Goal: Transaction & Acquisition: Download file/media

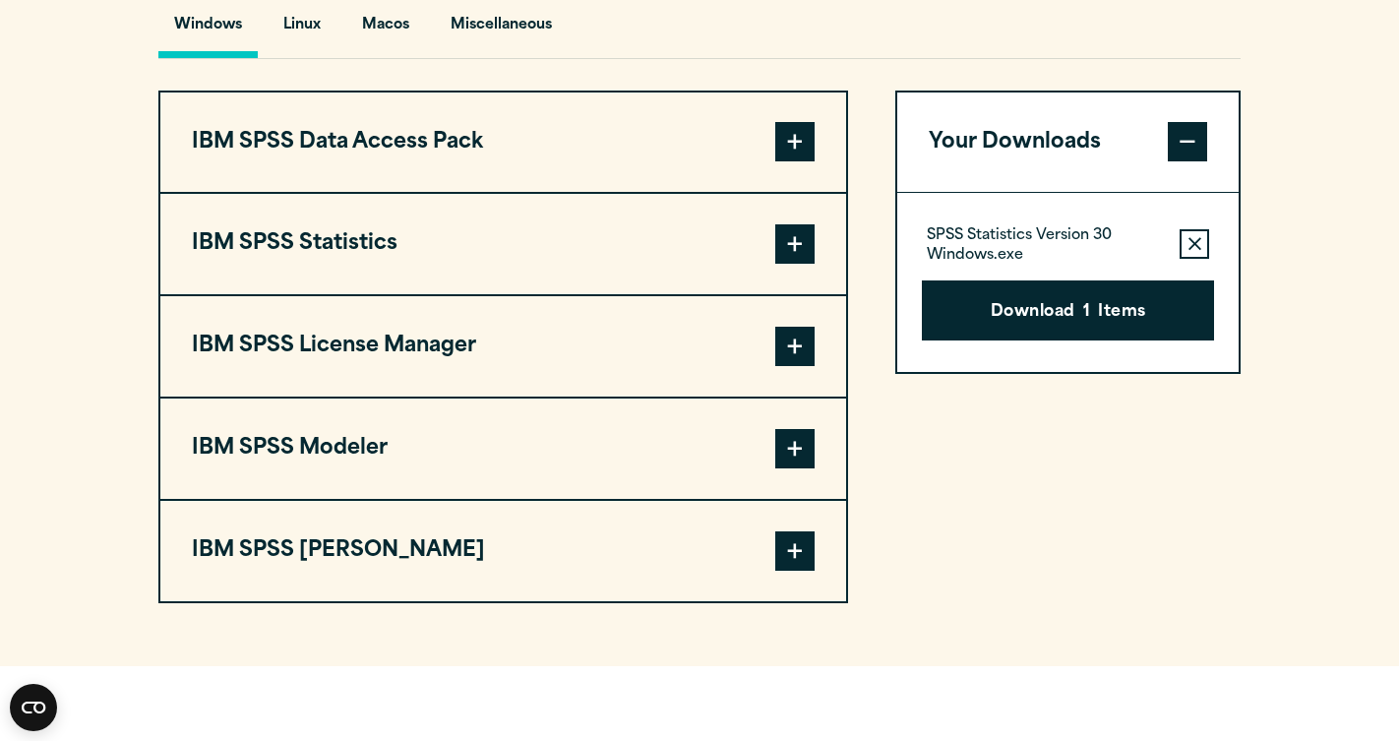
scroll to position [1489, 0]
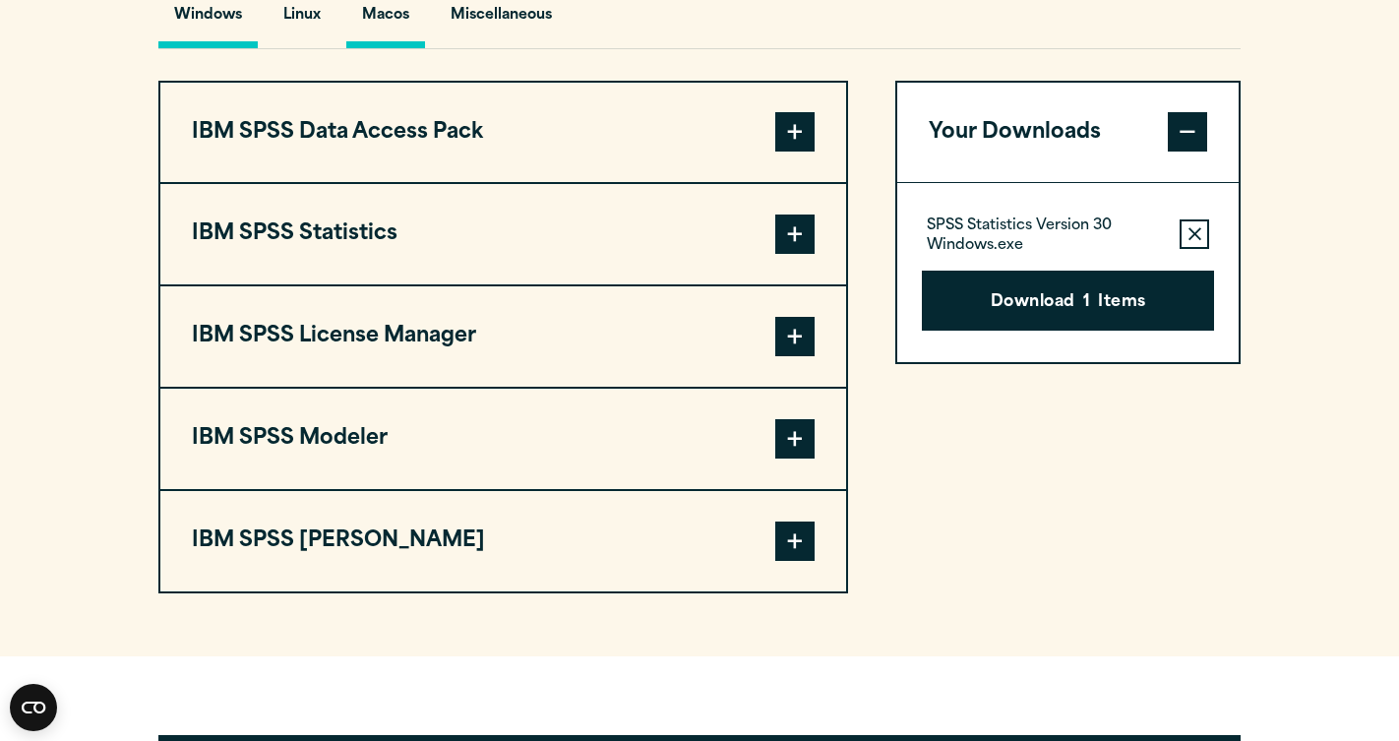
click at [384, 48] on button "Macos" at bounding box center [385, 20] width 79 height 56
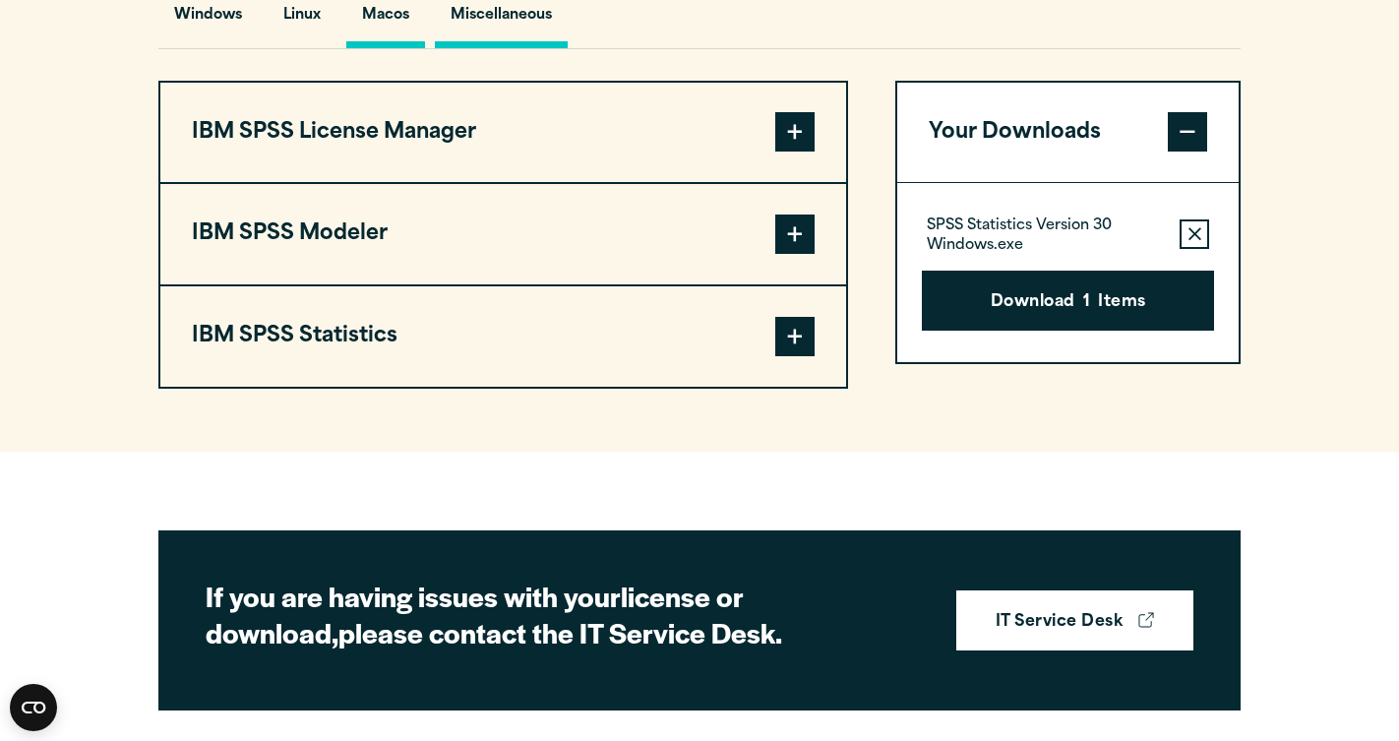
click at [492, 45] on button "Miscellaneous" at bounding box center [501, 20] width 133 height 56
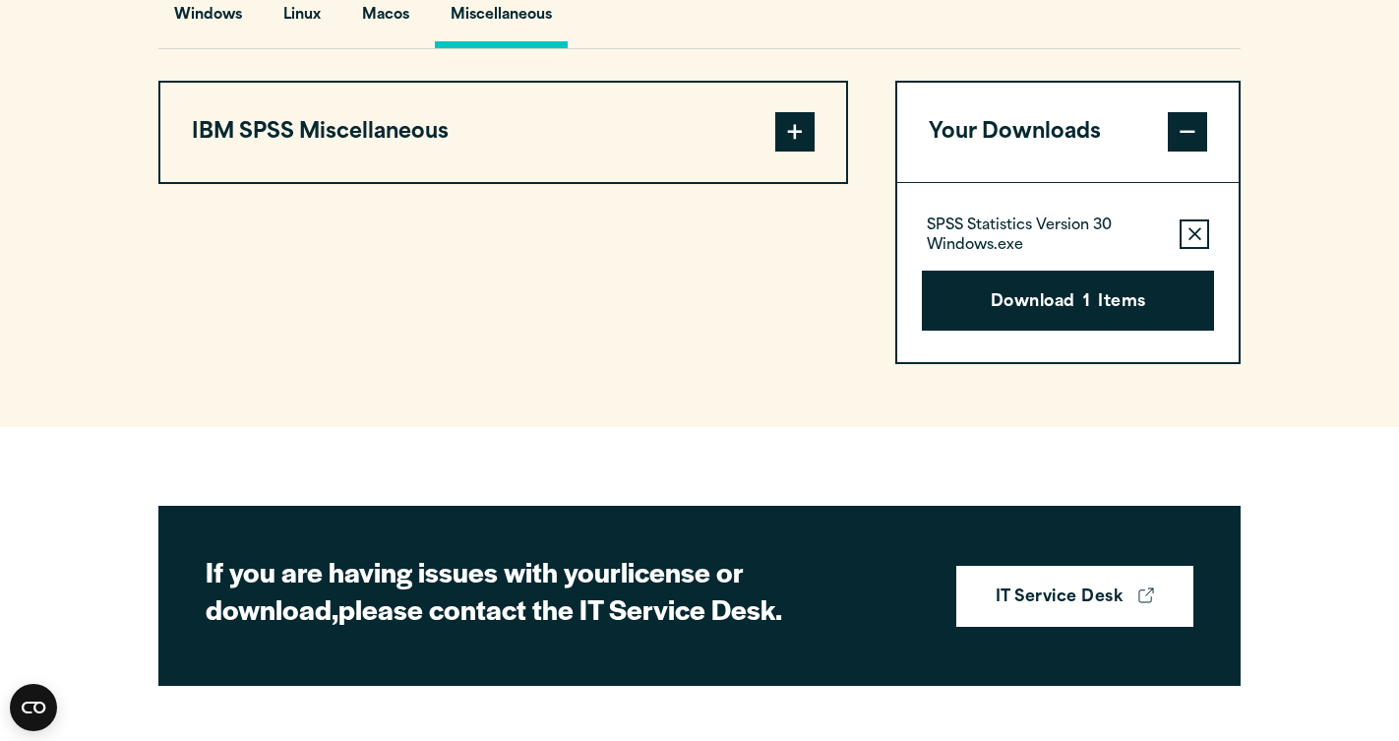
click at [420, 167] on button "IBM SPSS Miscellaneous" at bounding box center [503, 133] width 686 height 100
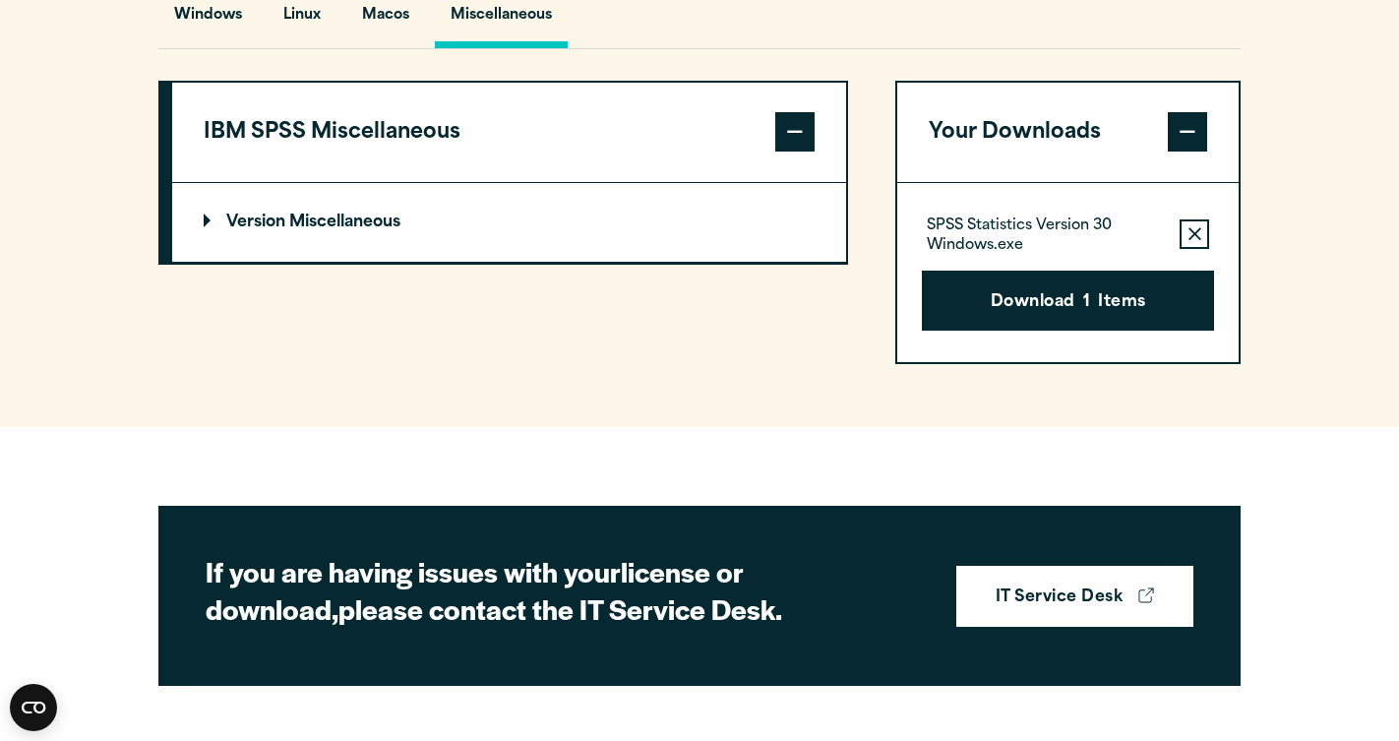
click at [420, 167] on button "IBM SPSS Miscellaneous" at bounding box center [509, 133] width 674 height 100
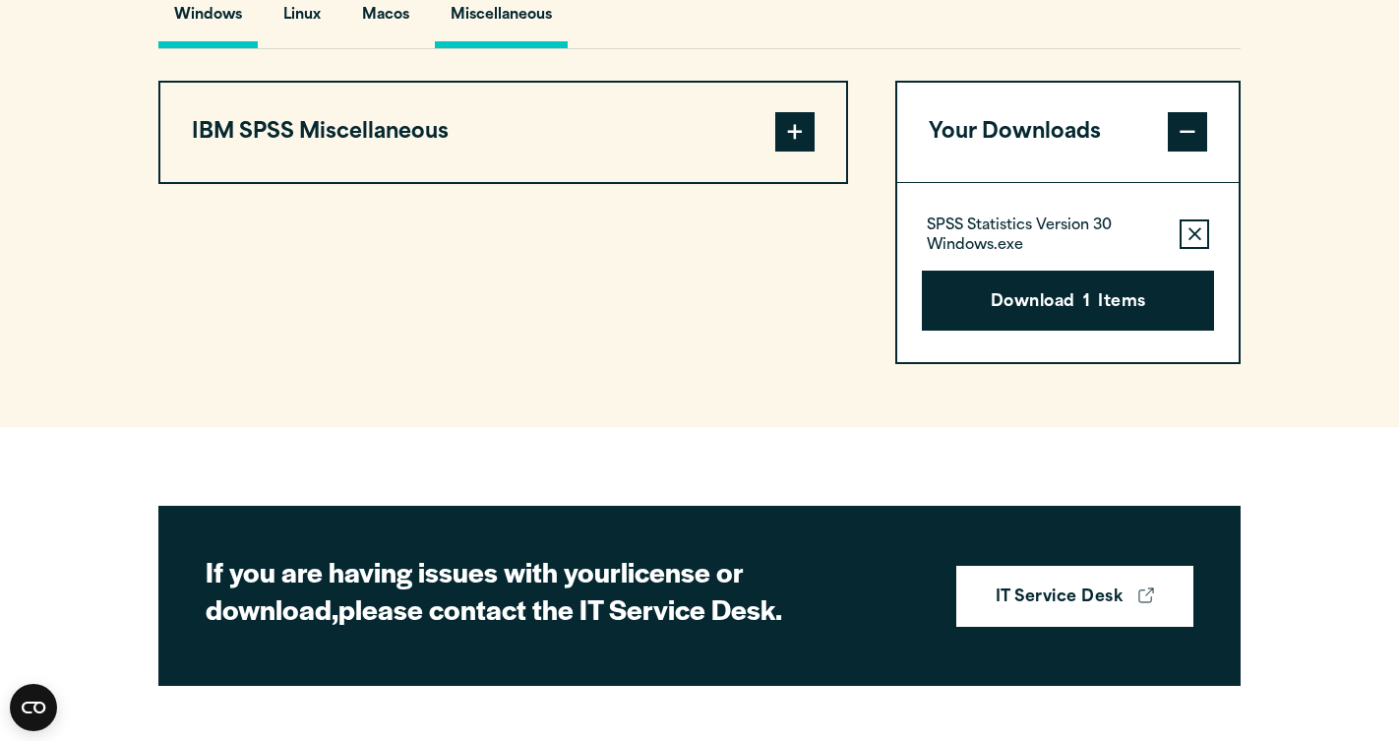
drag, startPoint x: 569, startPoint y: 48, endPoint x: 180, endPoint y: 61, distance: 388.9
click at [180, 49] on div "Windows Linux Macos Miscellaneous" at bounding box center [699, 20] width 1082 height 57
click at [180, 48] on button "Windows" at bounding box center [207, 20] width 99 height 56
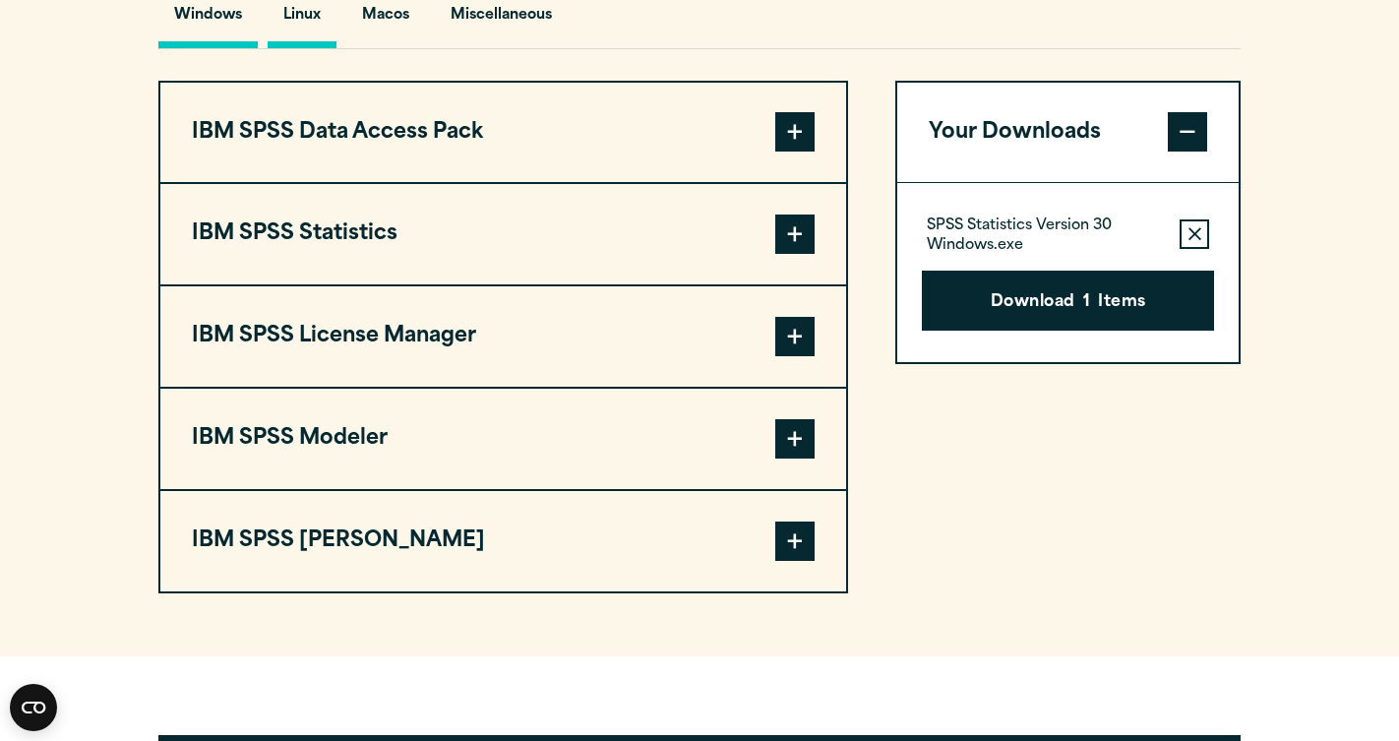
click at [310, 48] on button "Linux" at bounding box center [302, 20] width 69 height 56
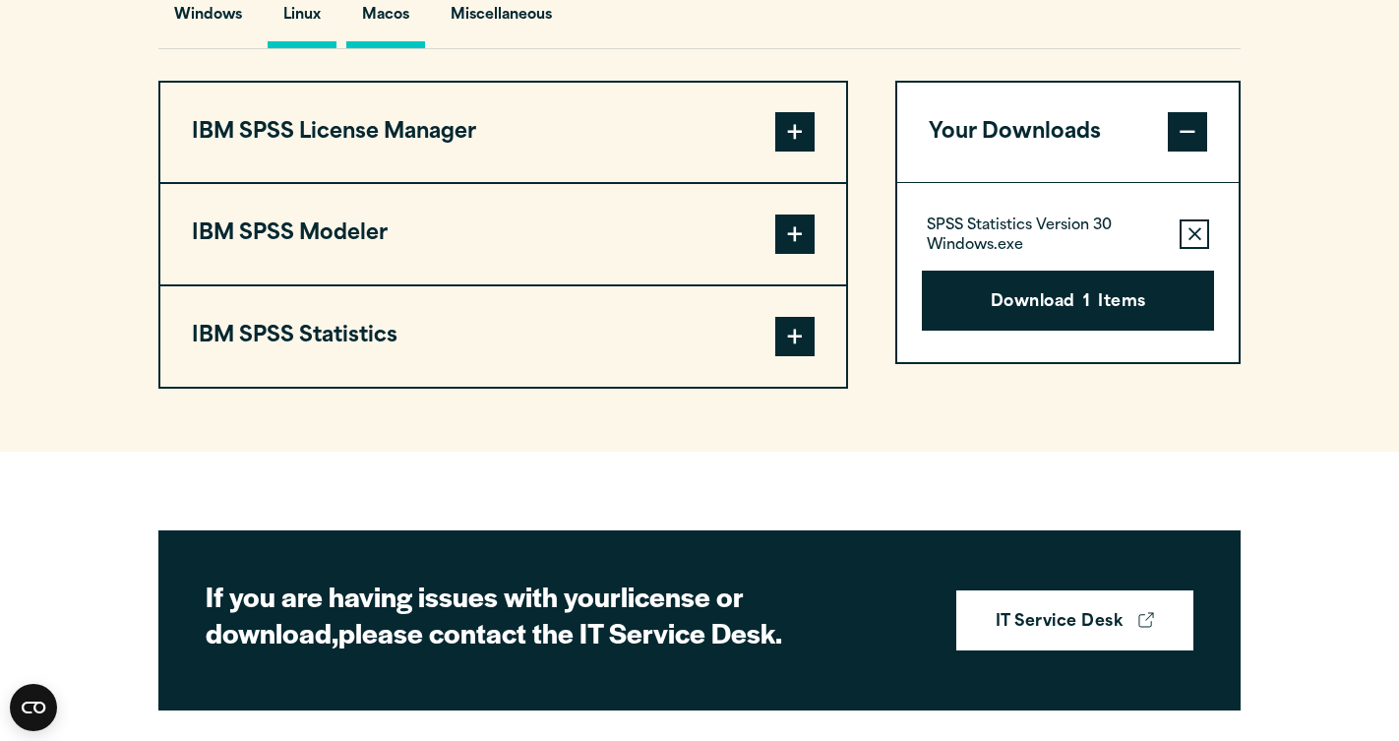
click at [405, 48] on button "Macos" at bounding box center [385, 20] width 79 height 56
click at [487, 48] on button "Miscellaneous" at bounding box center [501, 20] width 133 height 56
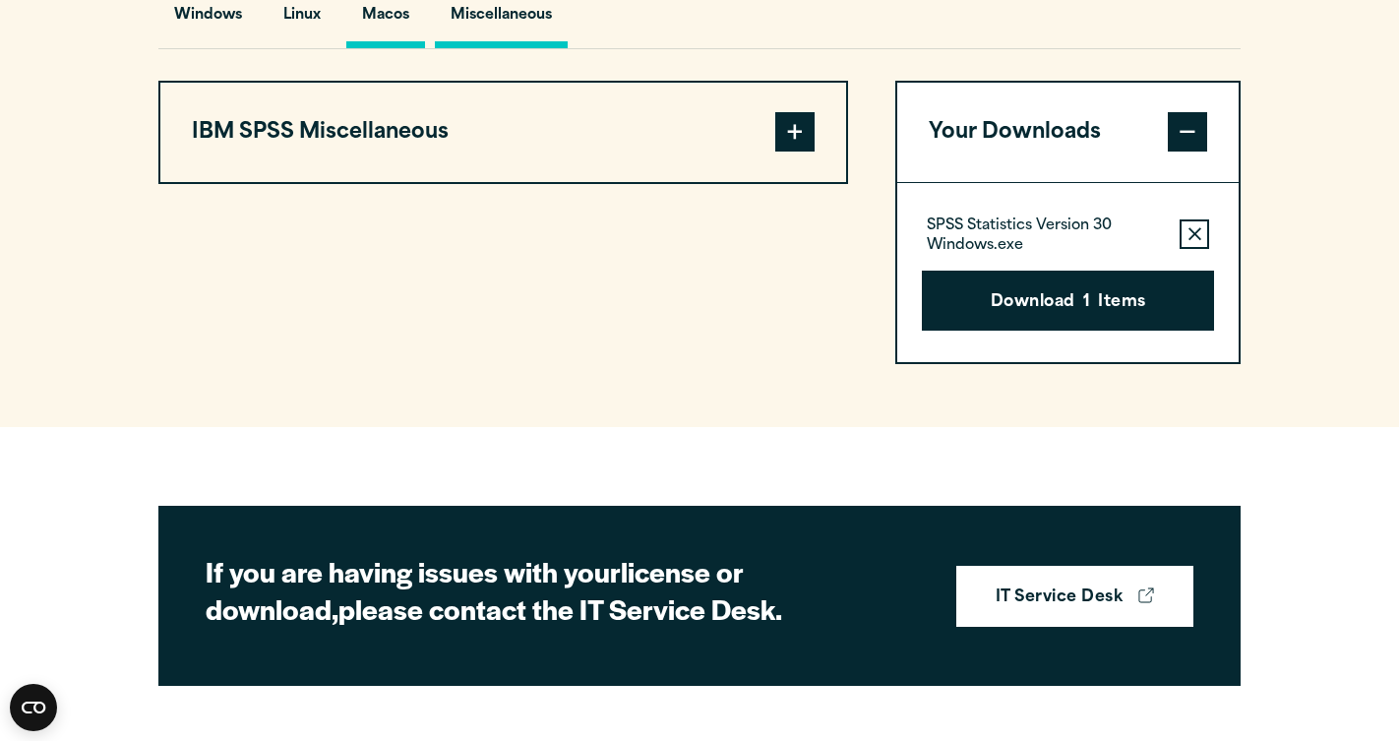
click at [399, 48] on button "Macos" at bounding box center [385, 20] width 79 height 56
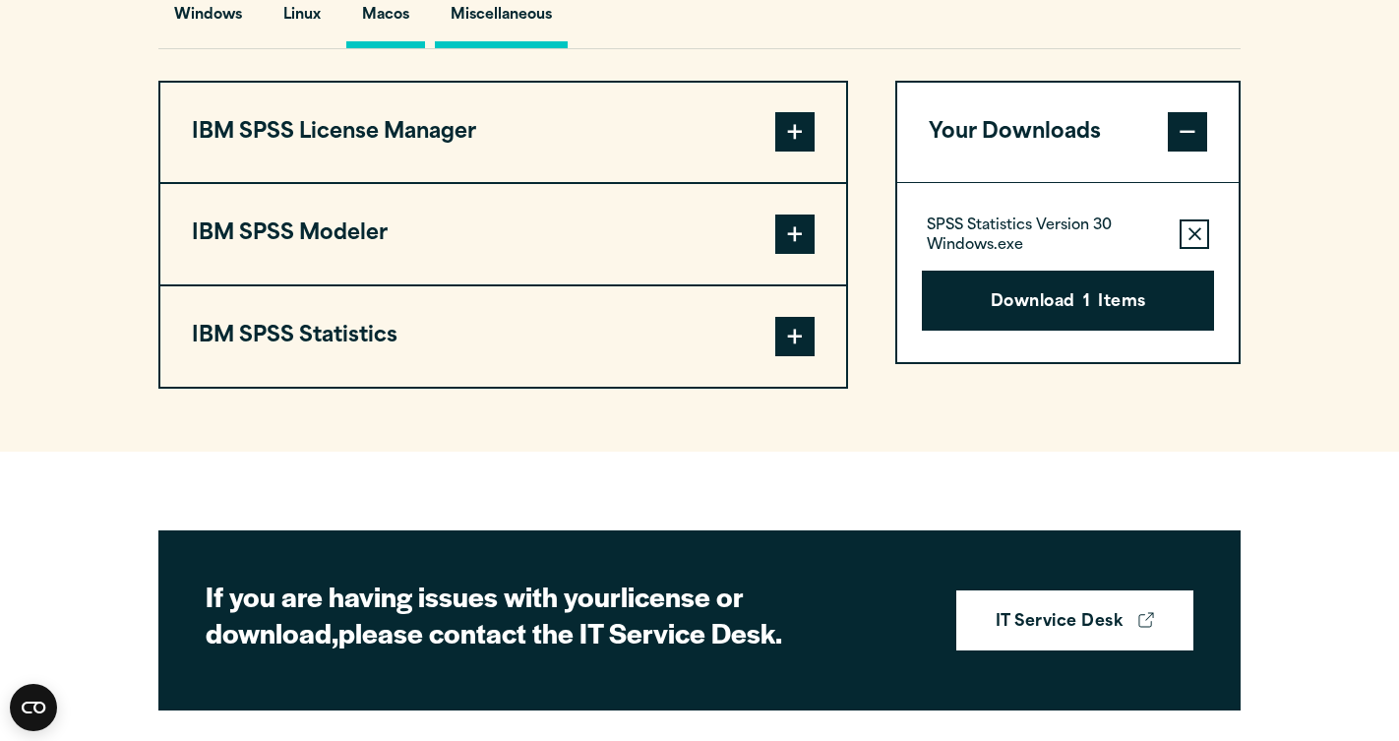
click at [474, 48] on button "Miscellaneous" at bounding box center [501, 20] width 133 height 56
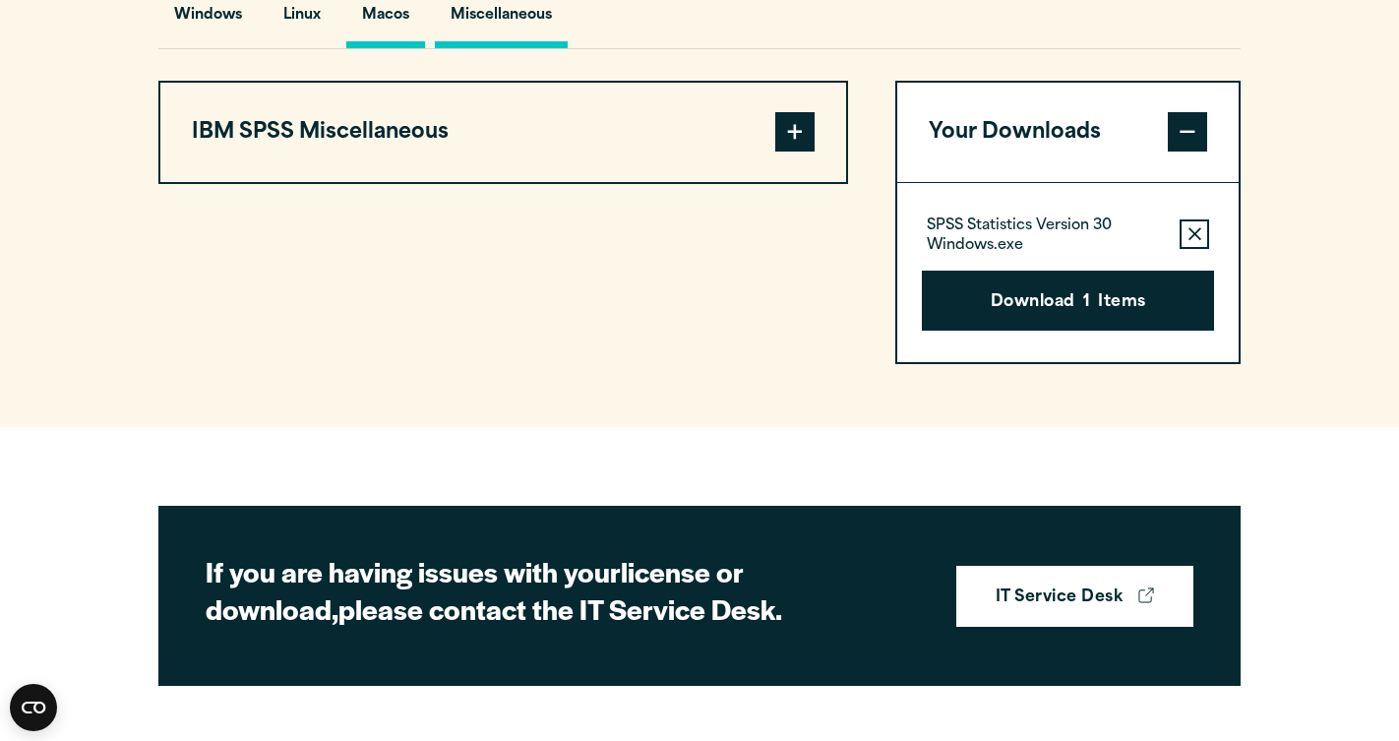
click at [402, 48] on button "Macos" at bounding box center [385, 20] width 79 height 56
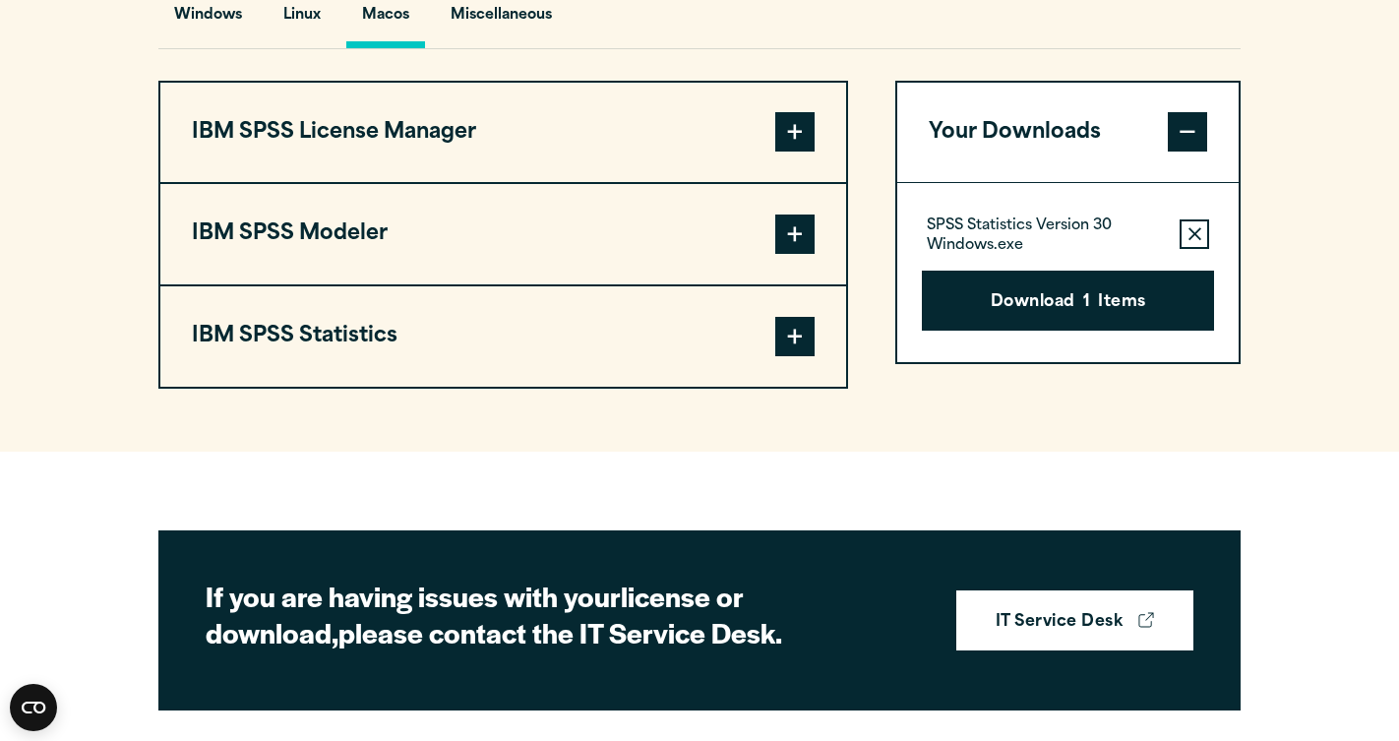
click at [395, 373] on button "IBM SPSS Statistics" at bounding box center [503, 336] width 686 height 100
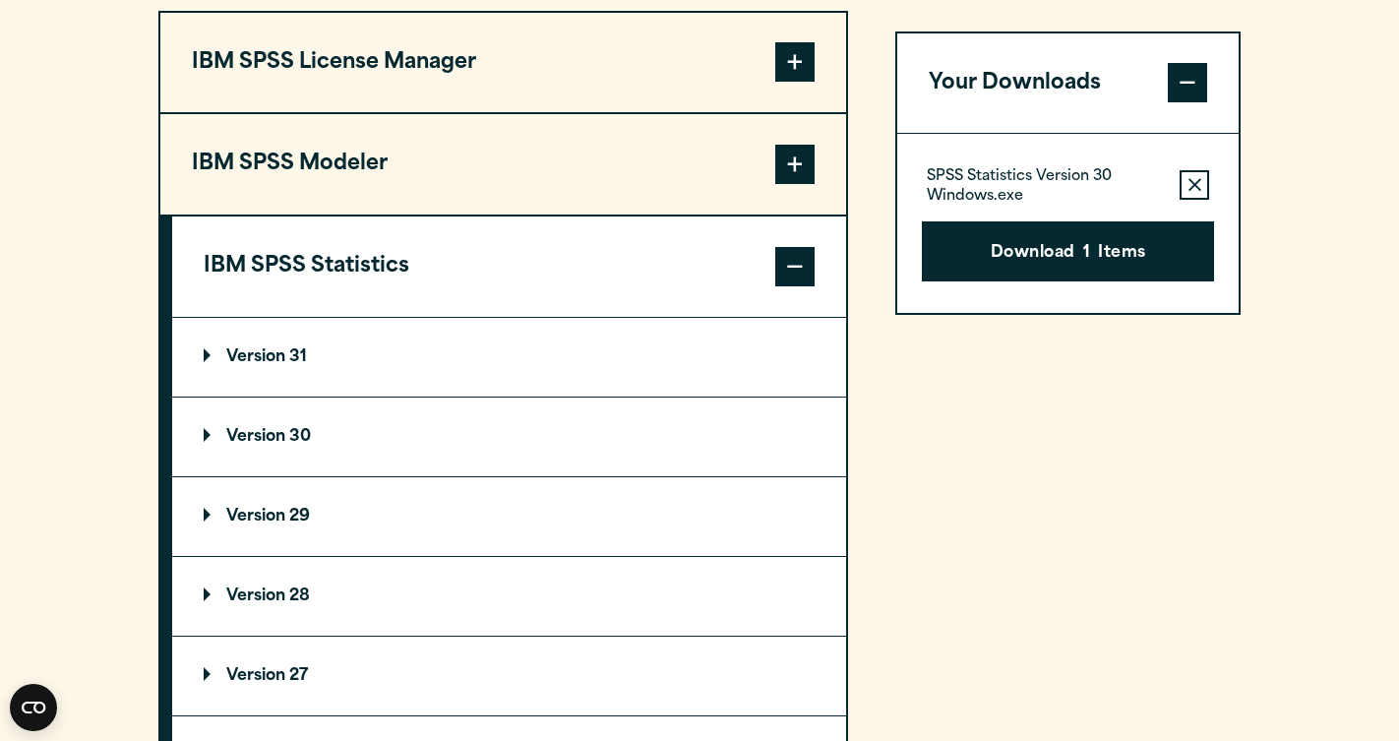
scroll to position [1593, 0]
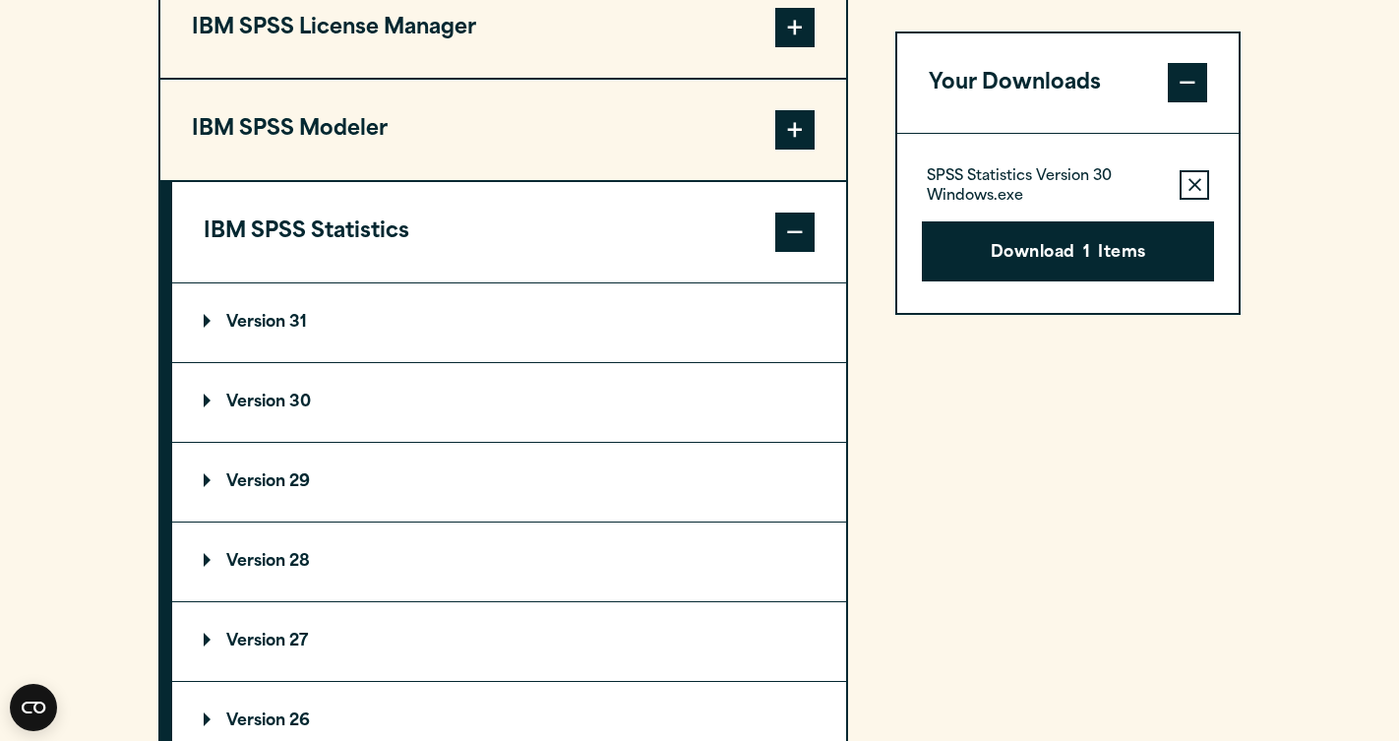
click at [362, 432] on summary "Version 30" at bounding box center [509, 402] width 674 height 79
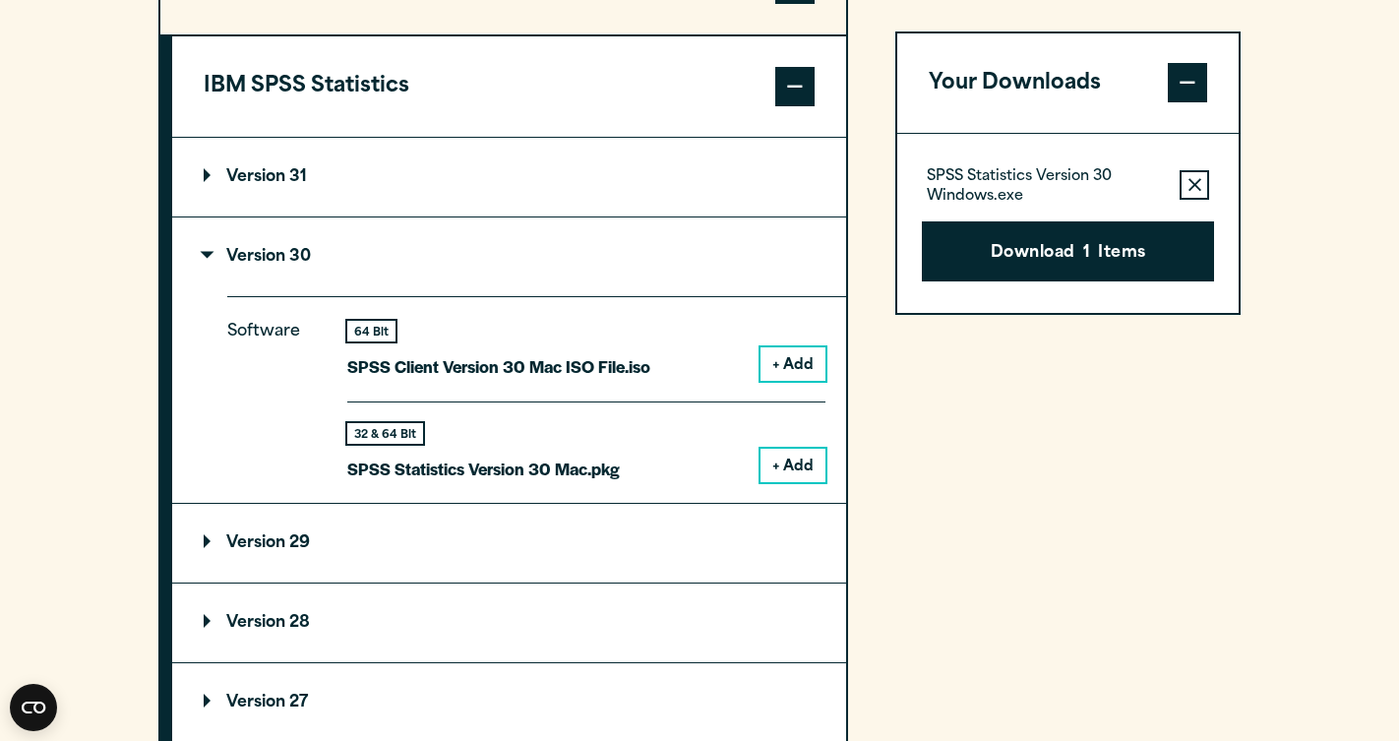
scroll to position [1740, 0]
click at [811, 380] on button "+ Add" at bounding box center [793, 362] width 65 height 33
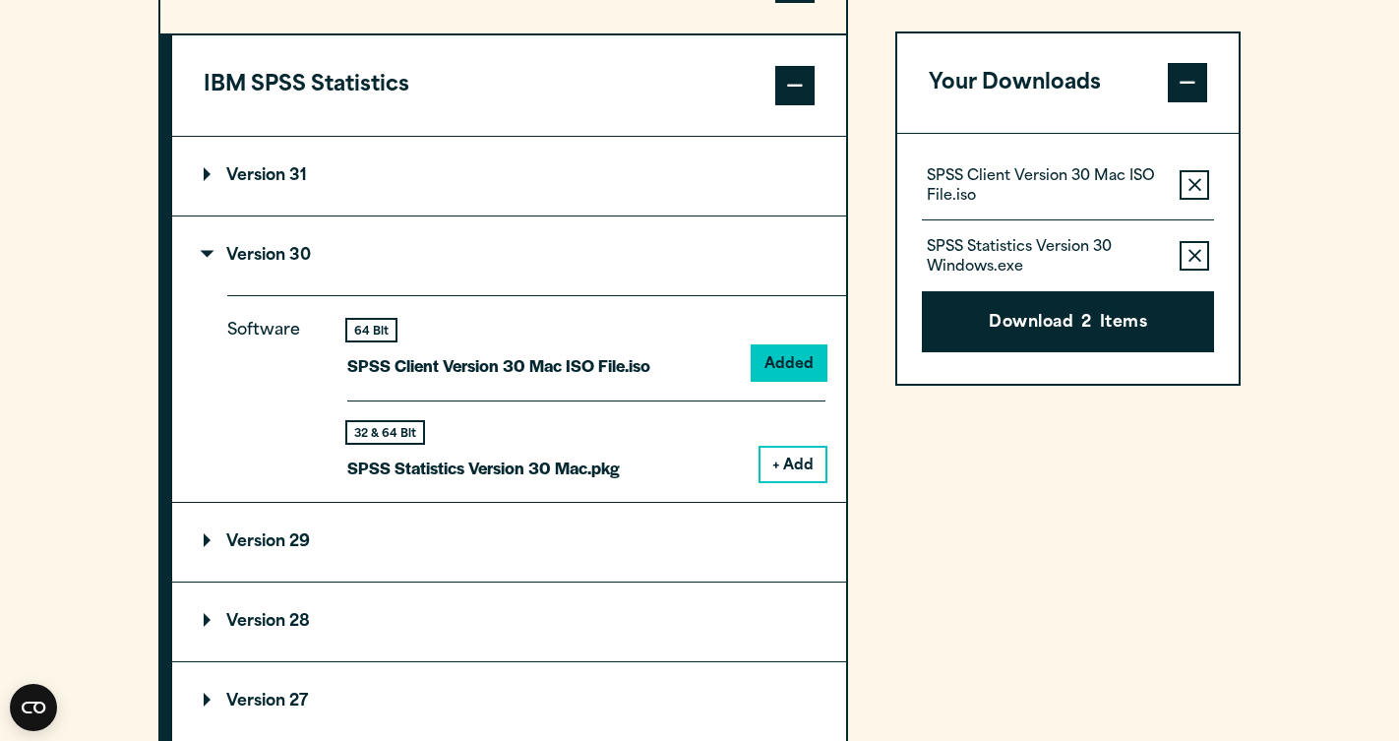
click at [1200, 183] on icon "button" at bounding box center [1195, 186] width 13 height 14
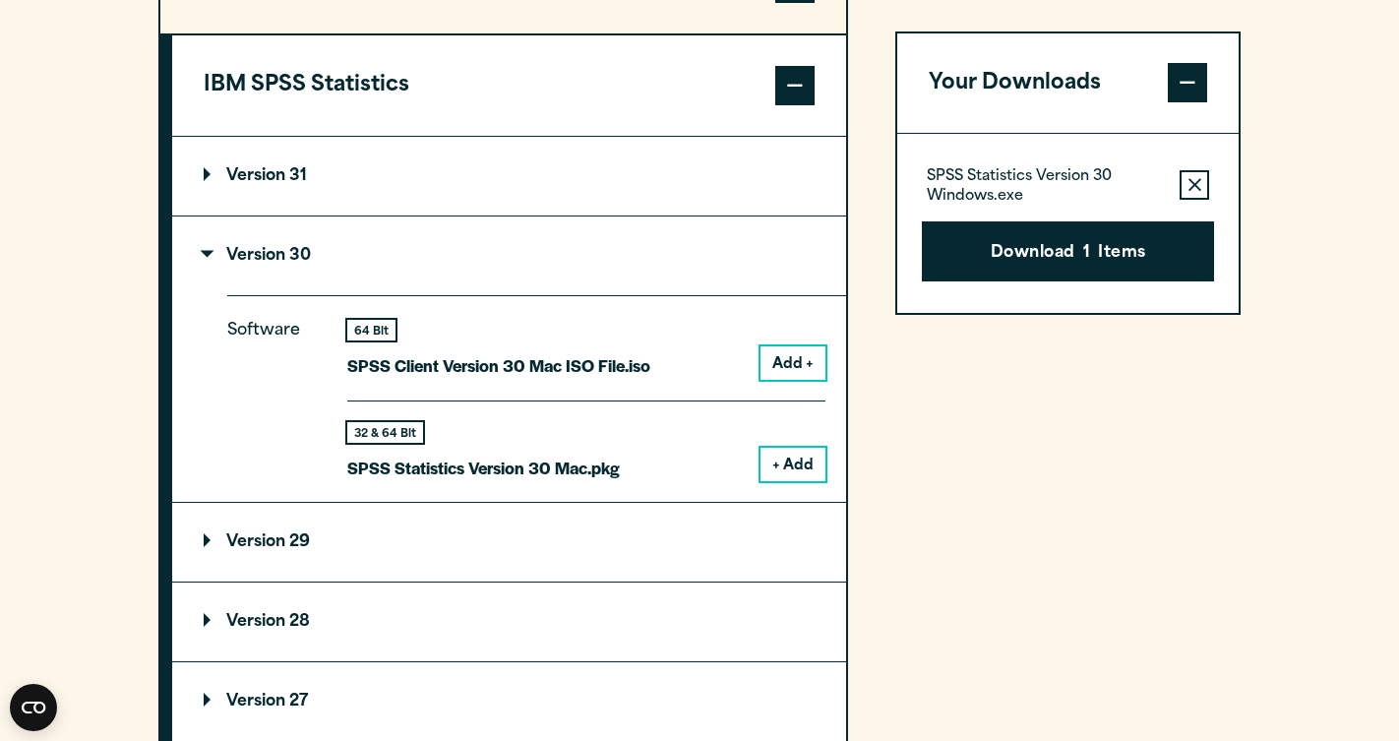
click at [1196, 187] on icon "button" at bounding box center [1195, 186] width 13 height 14
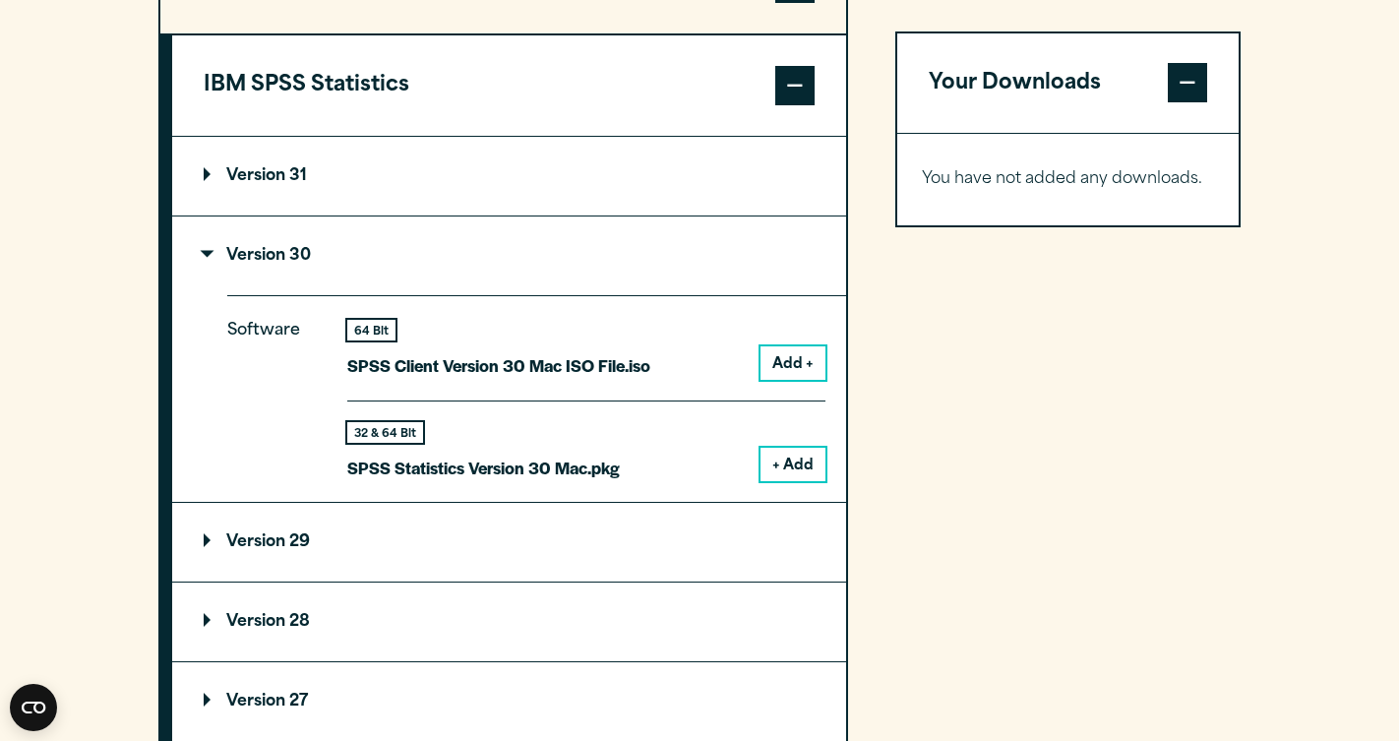
click at [804, 380] on button "Add +" at bounding box center [793, 362] width 65 height 33
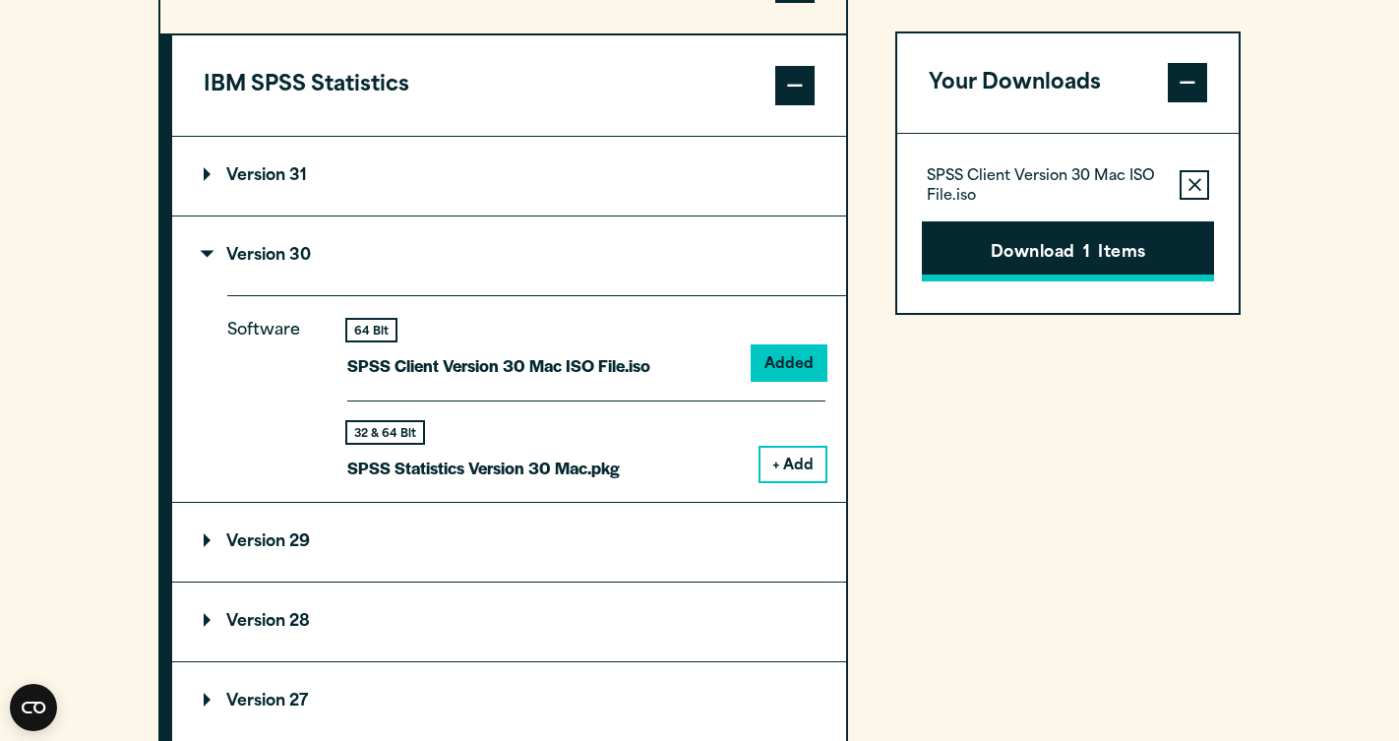
click at [1106, 249] on button "Download 1 Items" at bounding box center [1068, 251] width 292 height 61
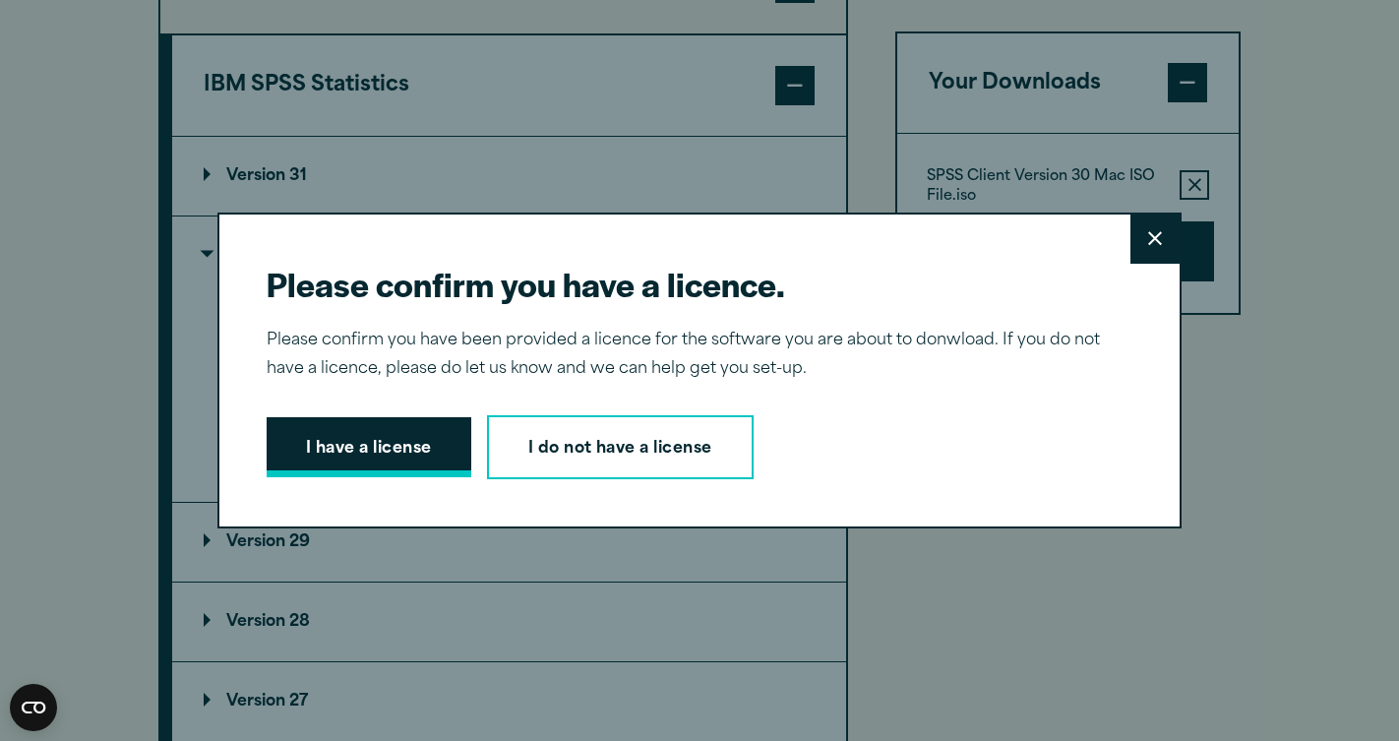
click at [405, 456] on button "I have a license" at bounding box center [369, 447] width 205 height 61
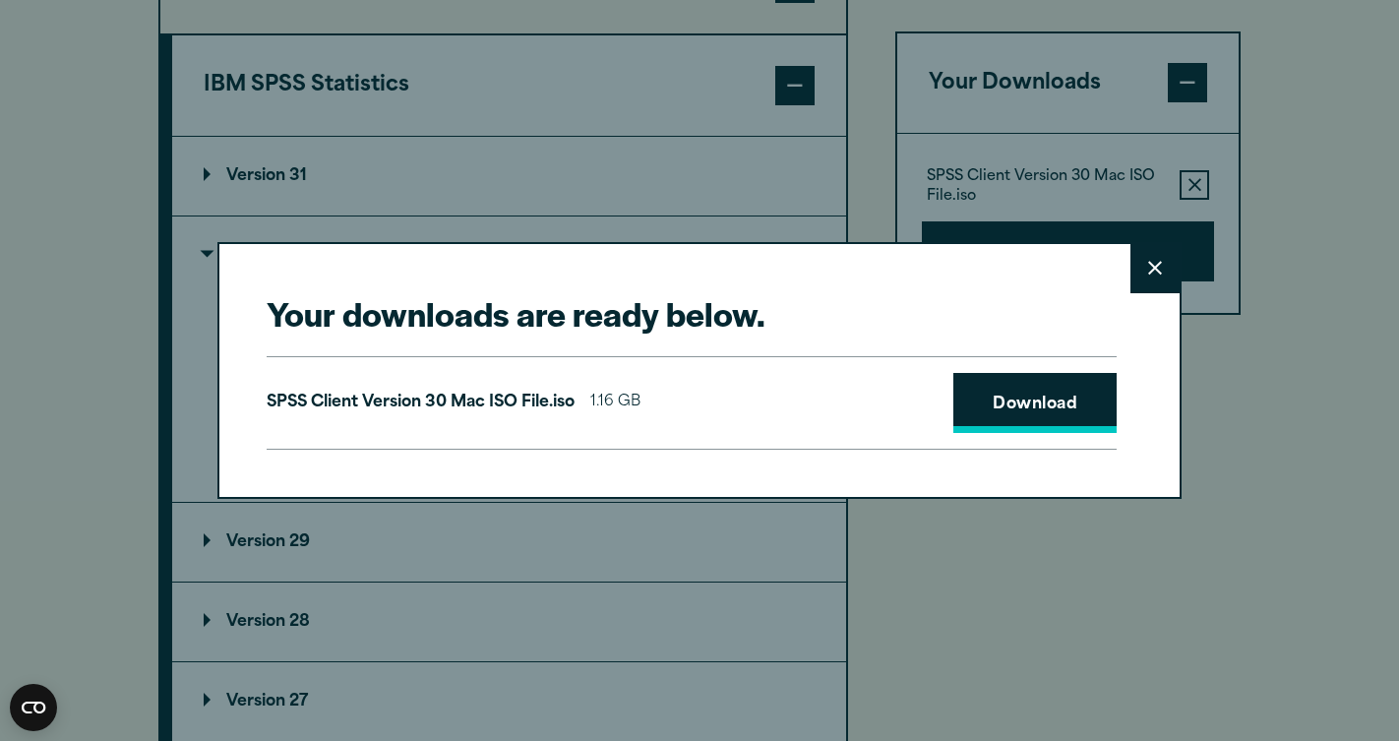
click at [1007, 410] on link "Download" at bounding box center [1035, 403] width 163 height 61
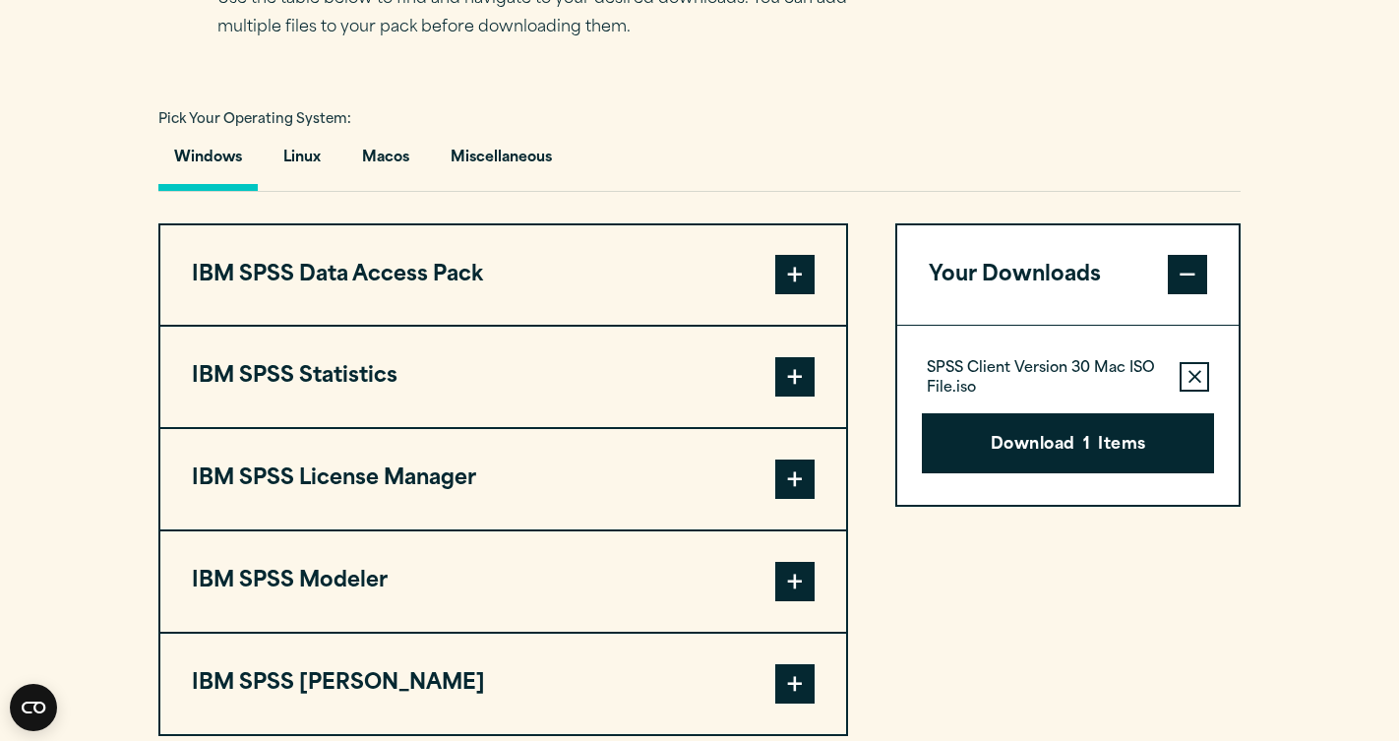
scroll to position [1385, 0]
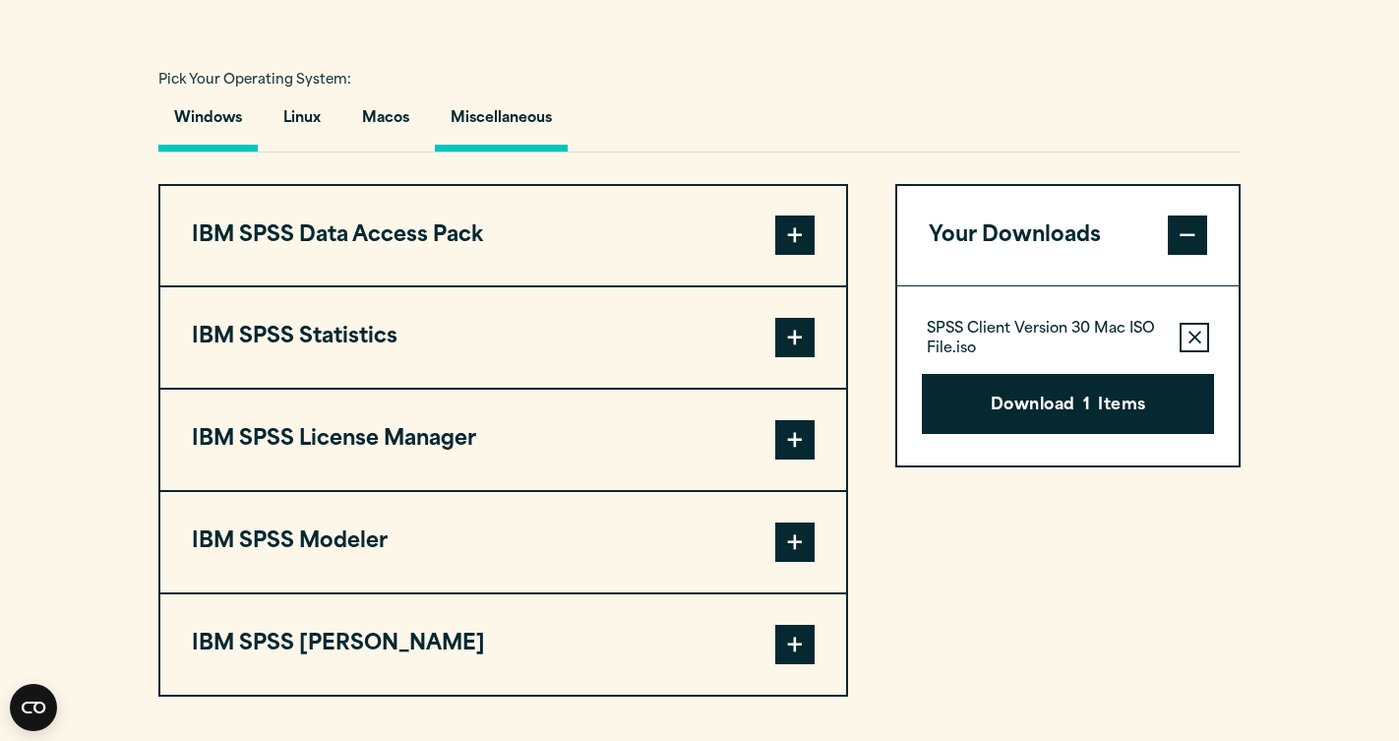
click at [471, 152] on button "Miscellaneous" at bounding box center [501, 123] width 133 height 56
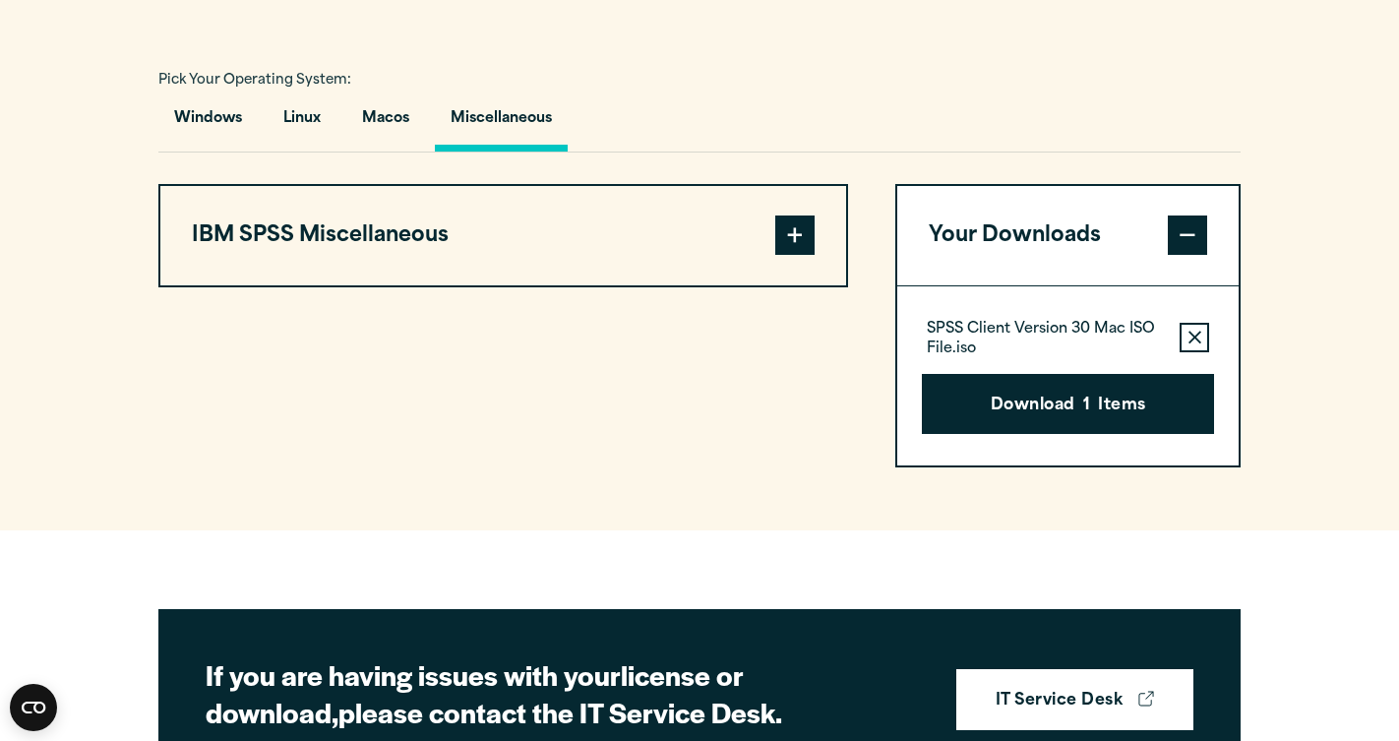
click at [522, 286] on button "IBM SPSS Miscellaneous" at bounding box center [503, 236] width 686 height 100
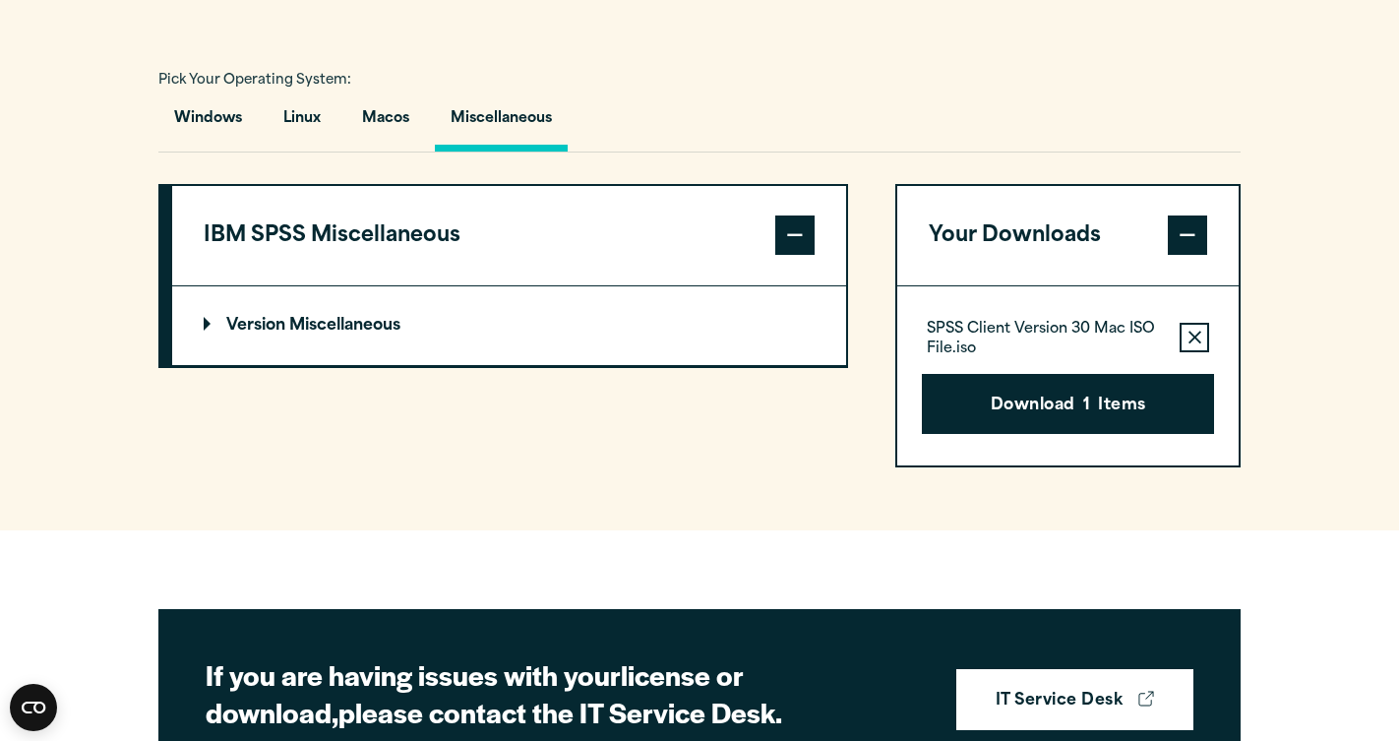
click at [381, 356] on summary "Version Miscellaneous" at bounding box center [509, 325] width 674 height 79
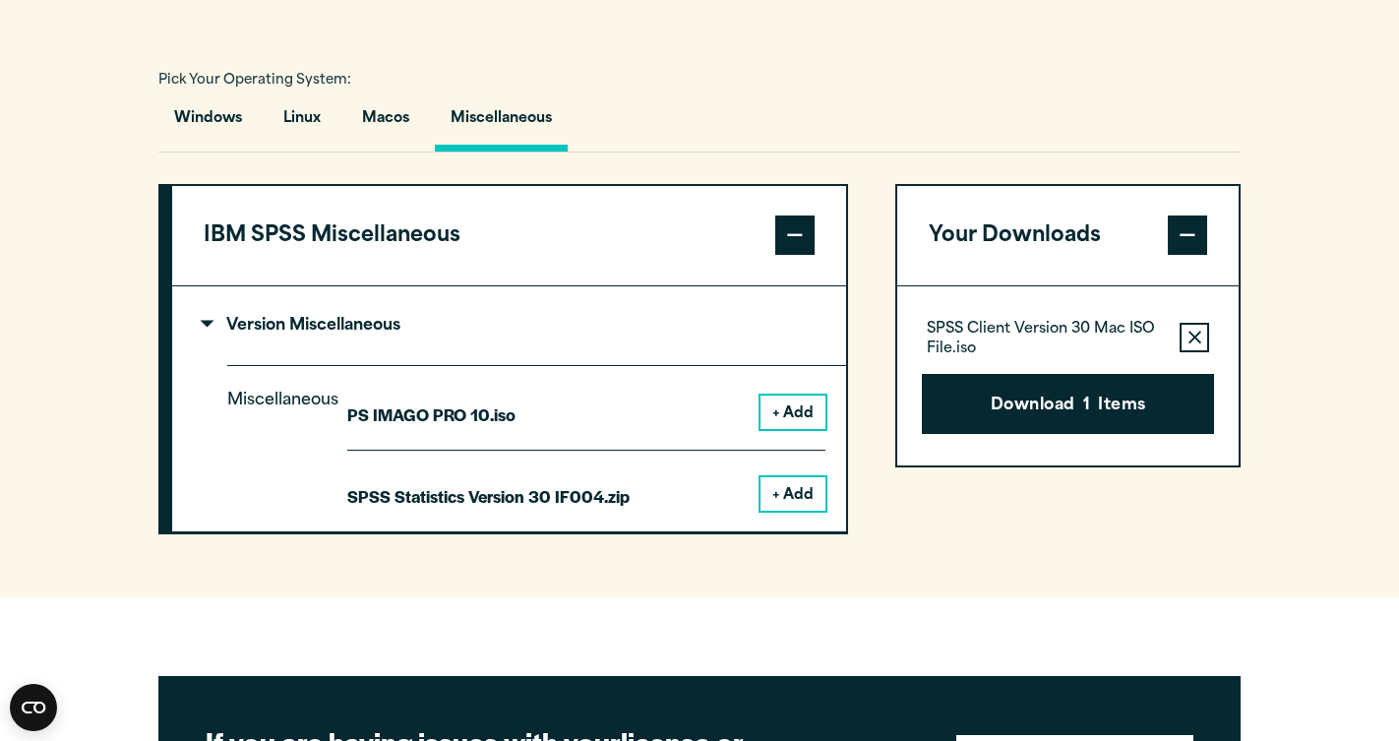
click at [381, 356] on summary "Version Miscellaneous" at bounding box center [509, 325] width 674 height 79
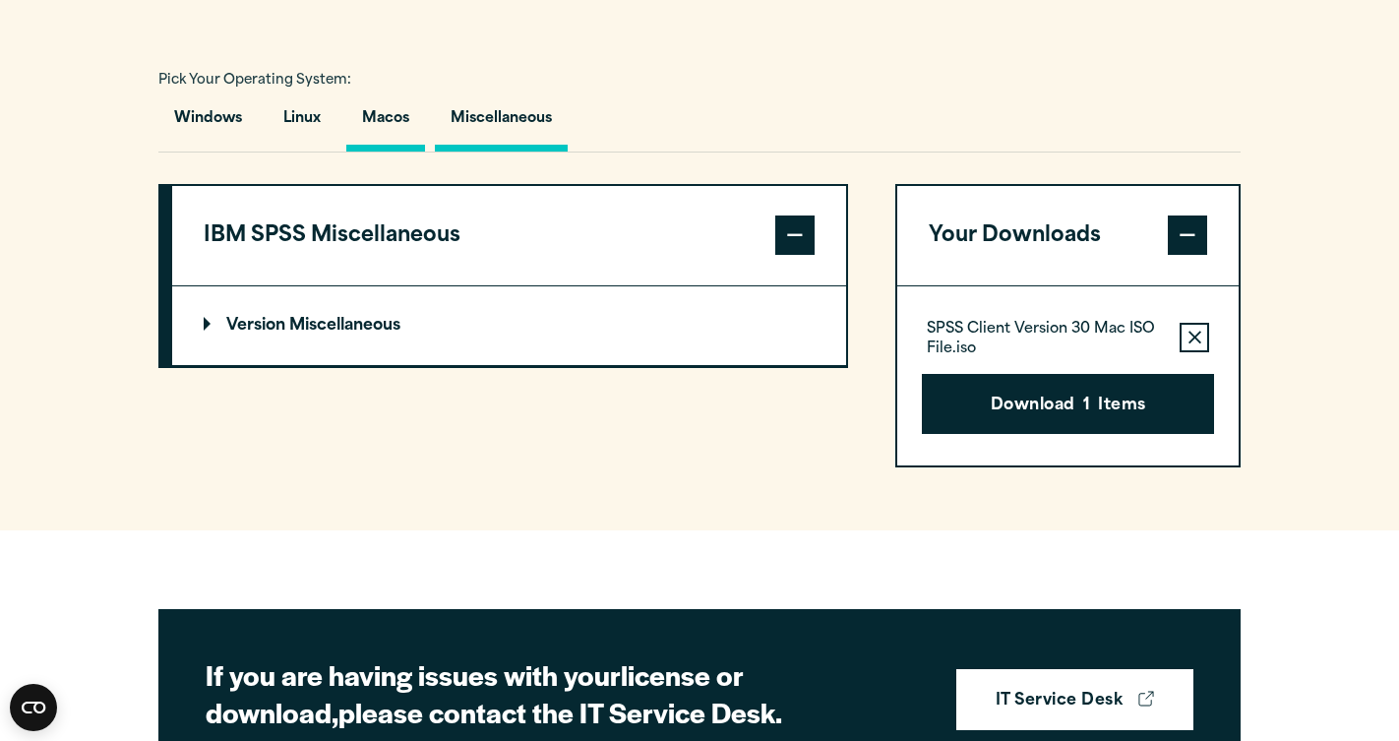
click at [378, 152] on button "Macos" at bounding box center [385, 123] width 79 height 56
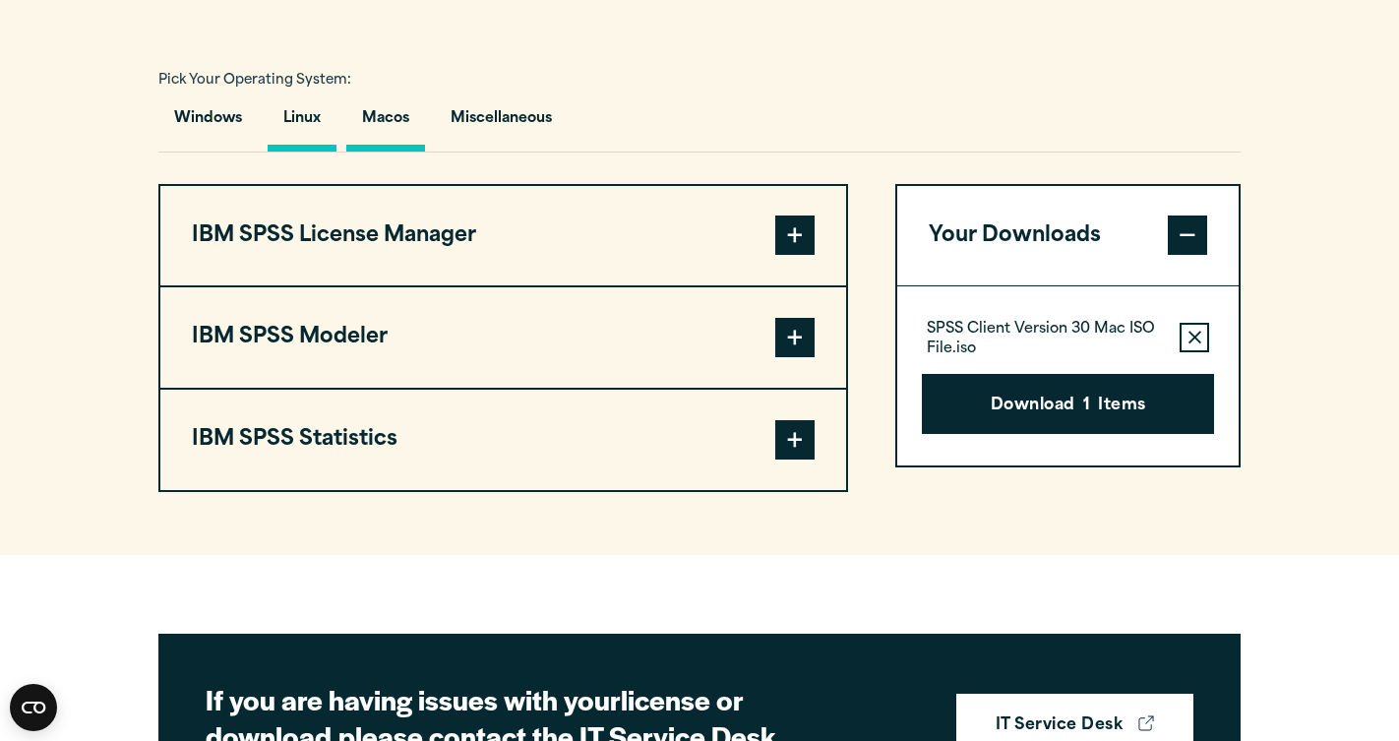
click at [295, 152] on button "Linux" at bounding box center [302, 123] width 69 height 56
click at [167, 152] on button "Windows" at bounding box center [207, 123] width 99 height 56
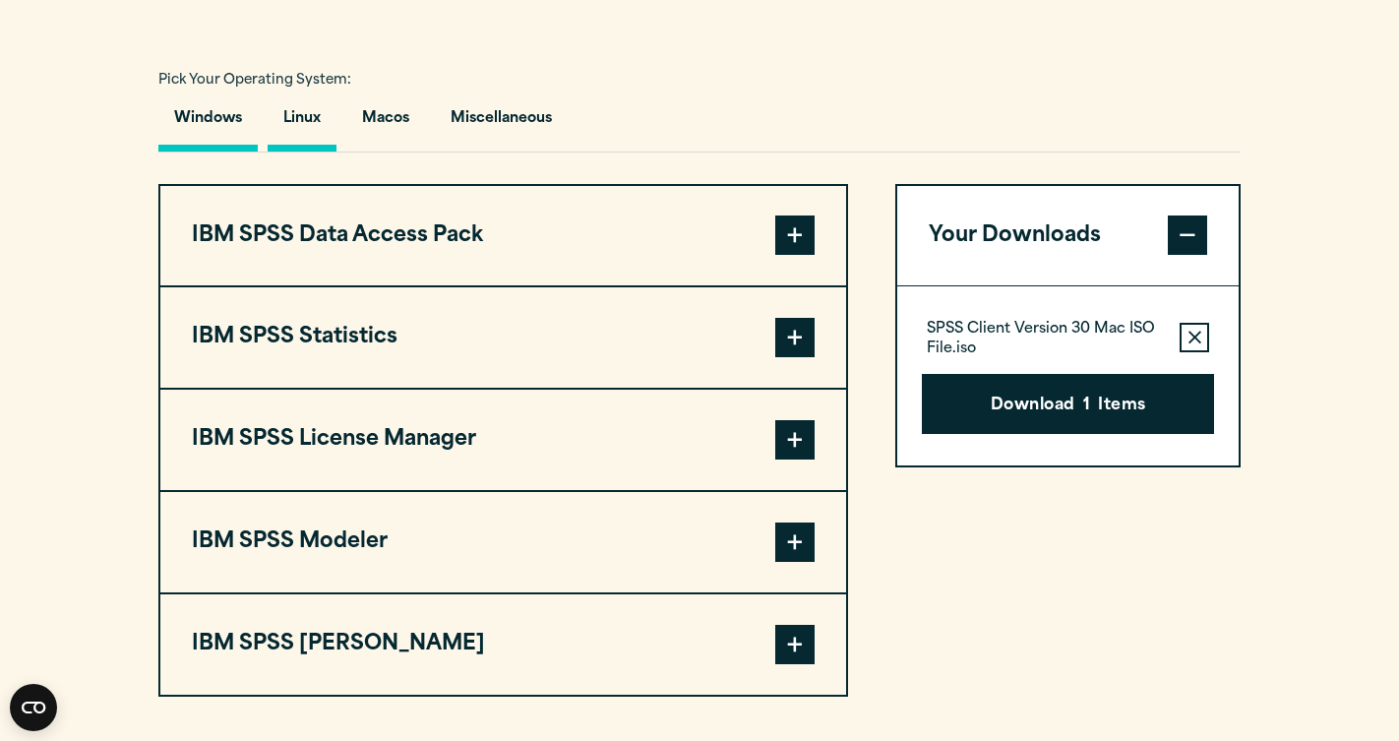
click at [312, 152] on button "Linux" at bounding box center [302, 123] width 69 height 56
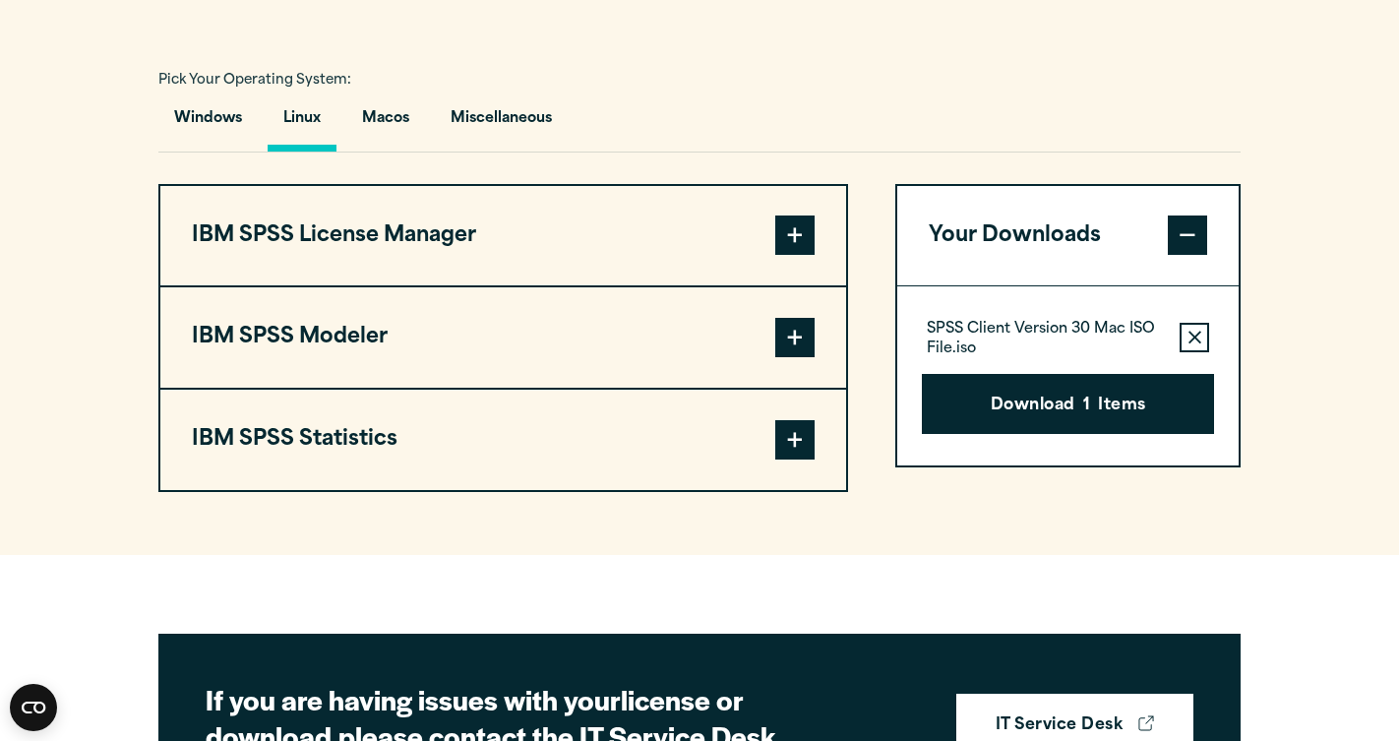
click at [791, 460] on span at bounding box center [794, 439] width 39 height 39
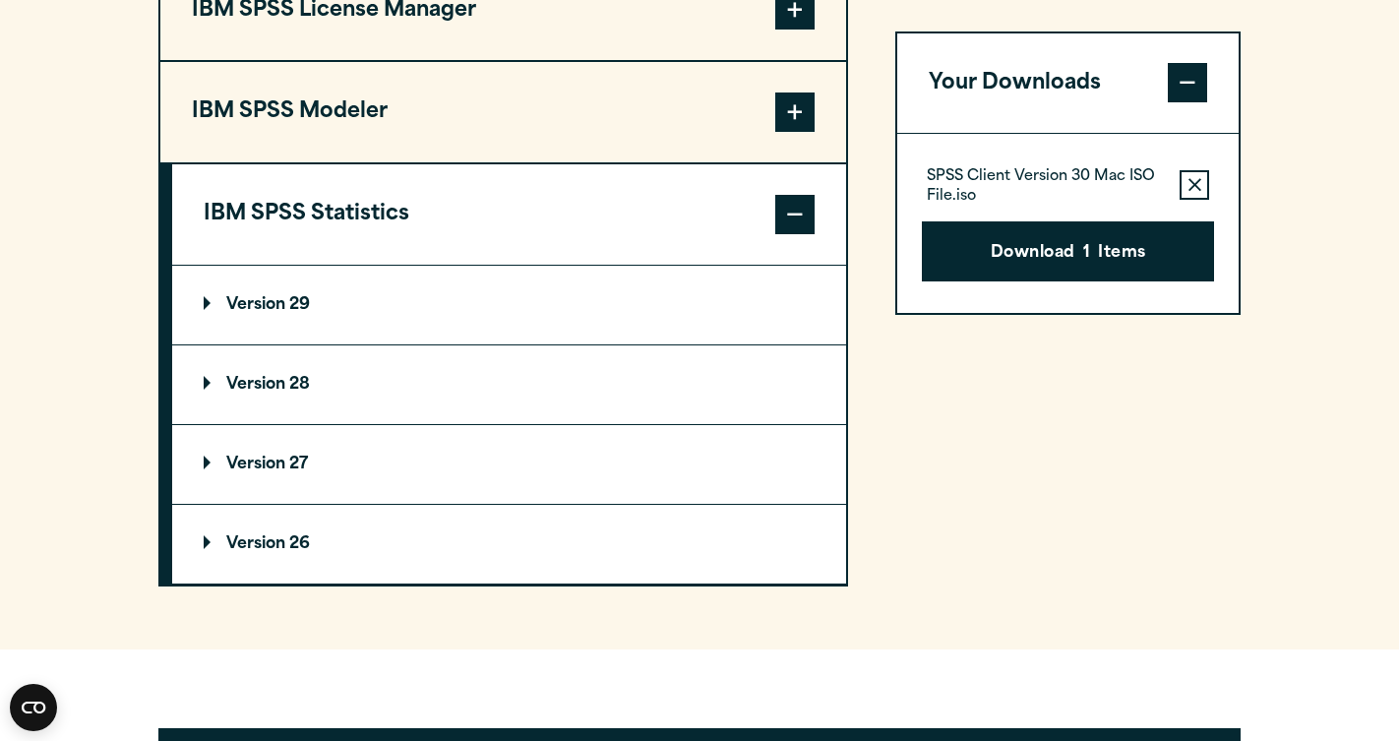
scroll to position [1613, 0]
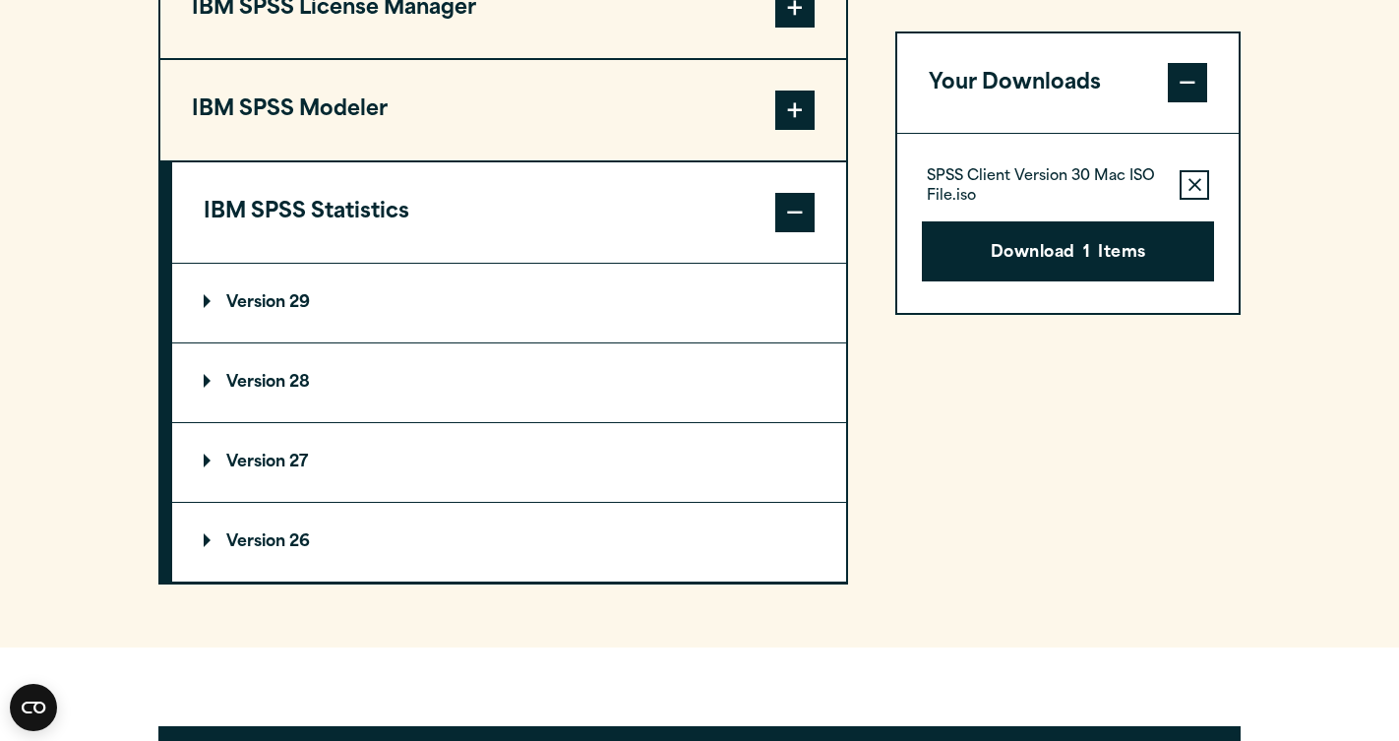
click at [424, 320] on summary "Version 29" at bounding box center [509, 303] width 674 height 79
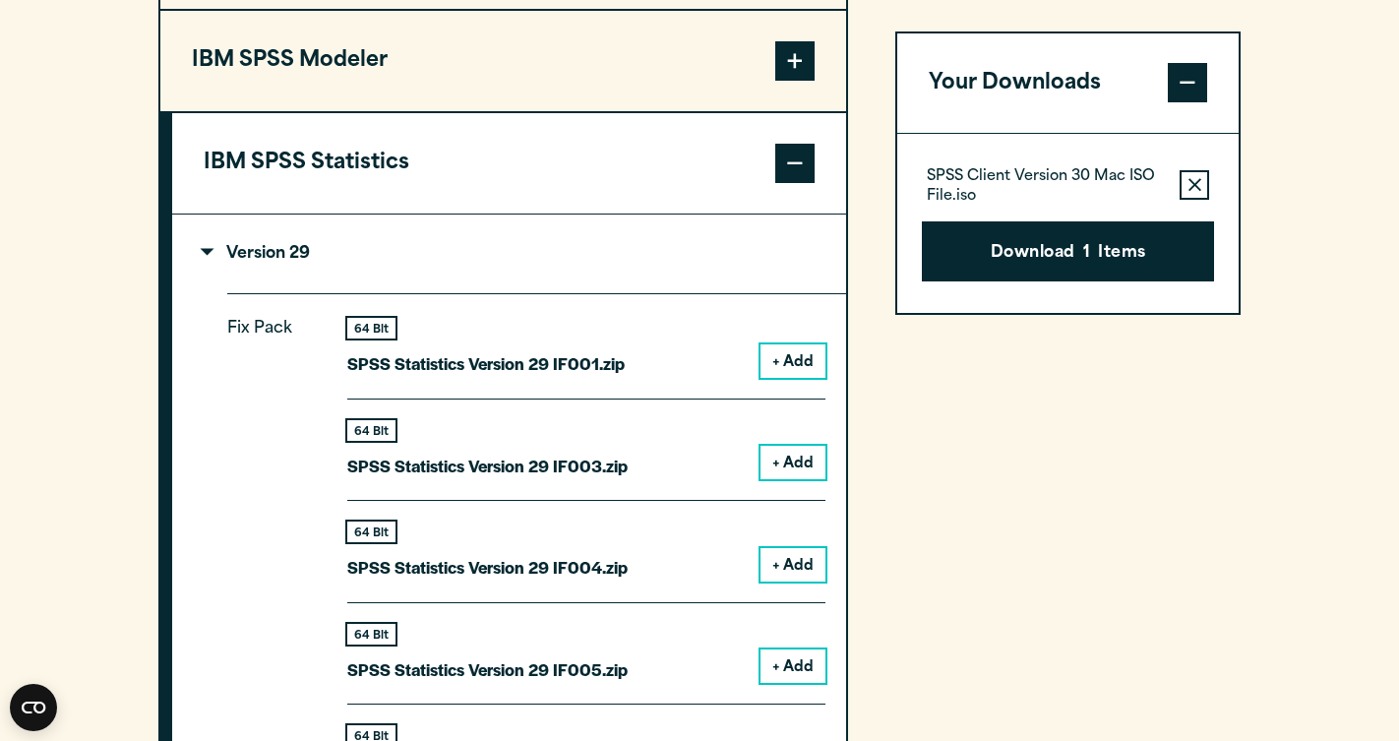
scroll to position [1657, 0]
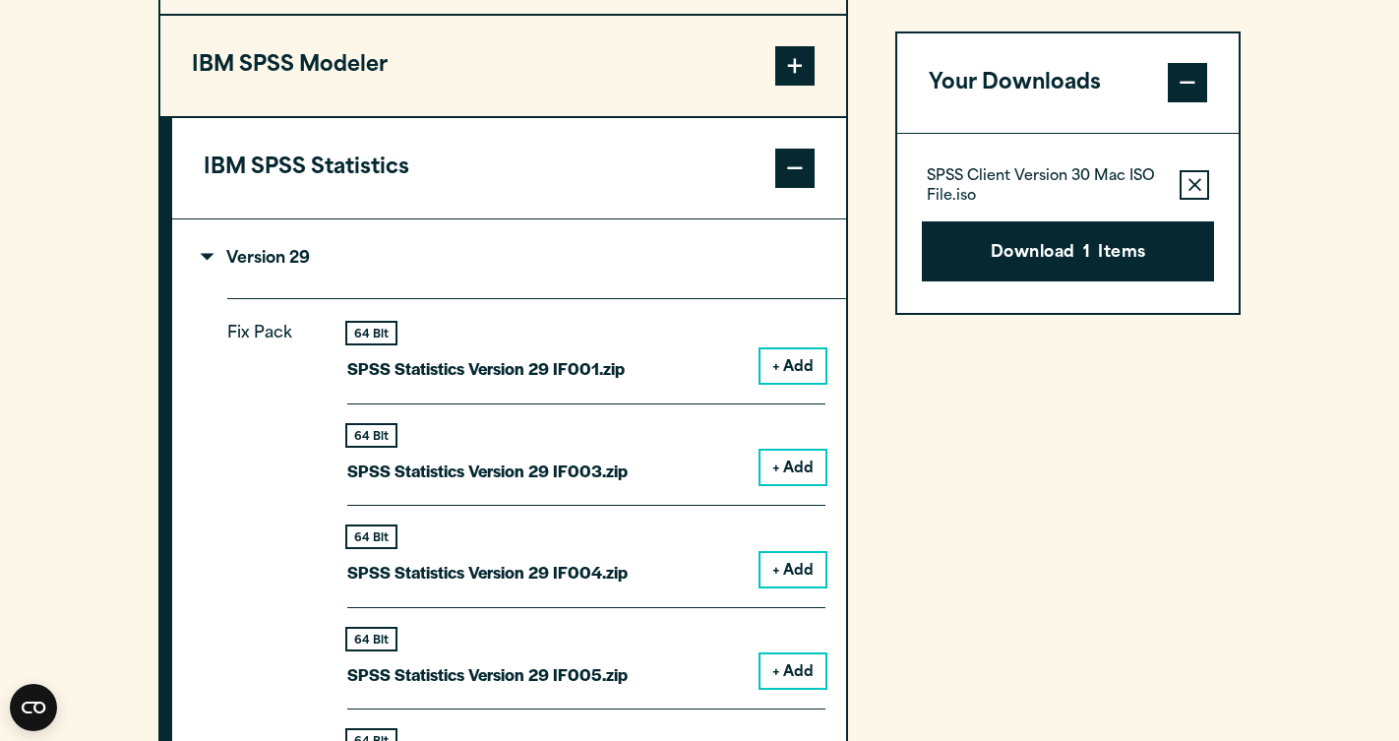
click at [382, 205] on button "IBM SPSS Statistics" at bounding box center [509, 168] width 674 height 100
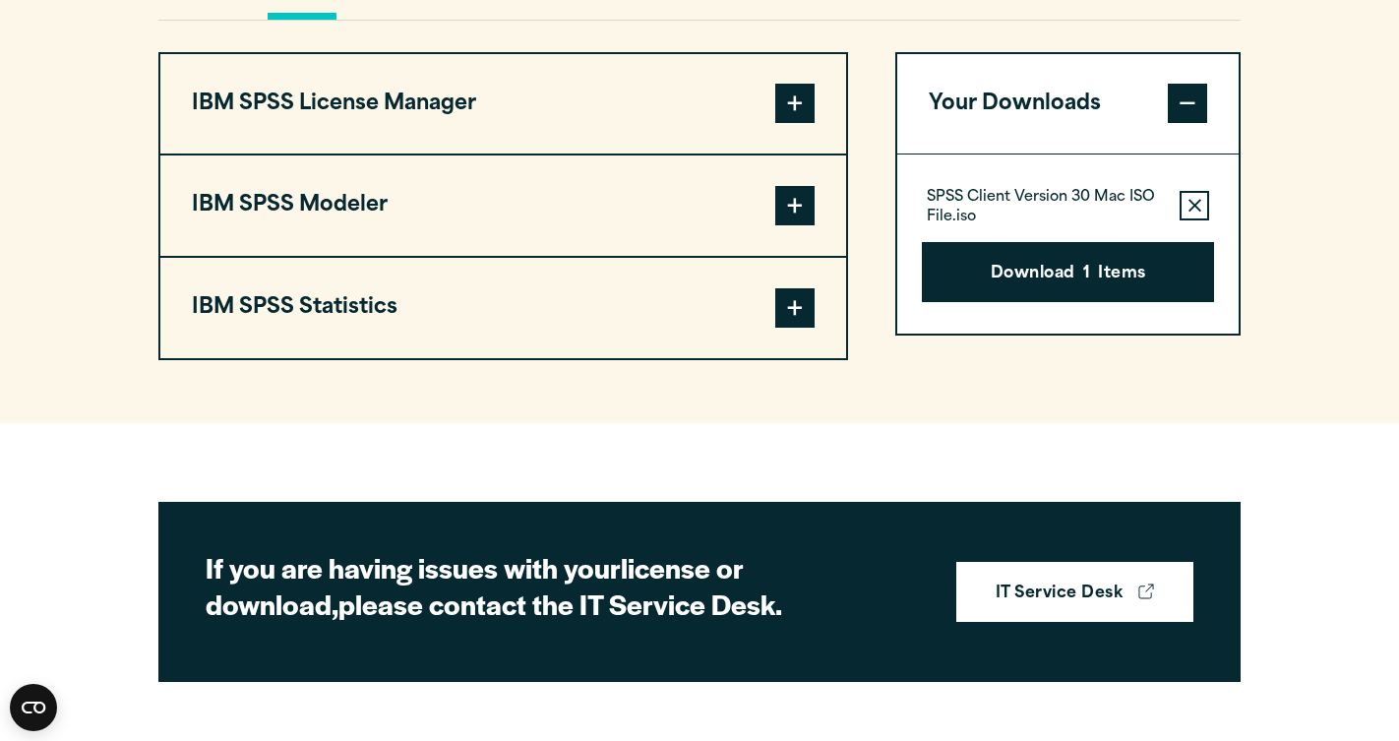
scroll to position [1510, 0]
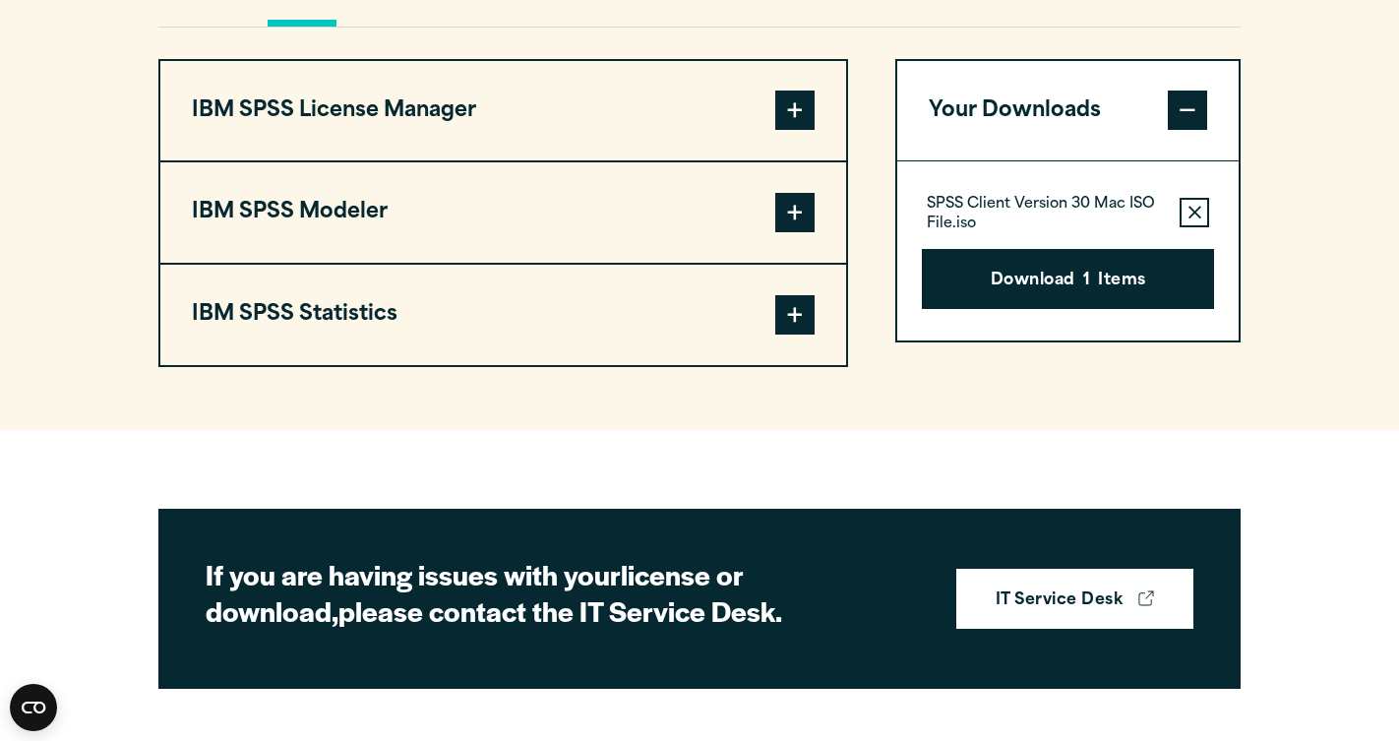
click at [382, 233] on button "IBM SPSS Modeler" at bounding box center [503, 212] width 686 height 100
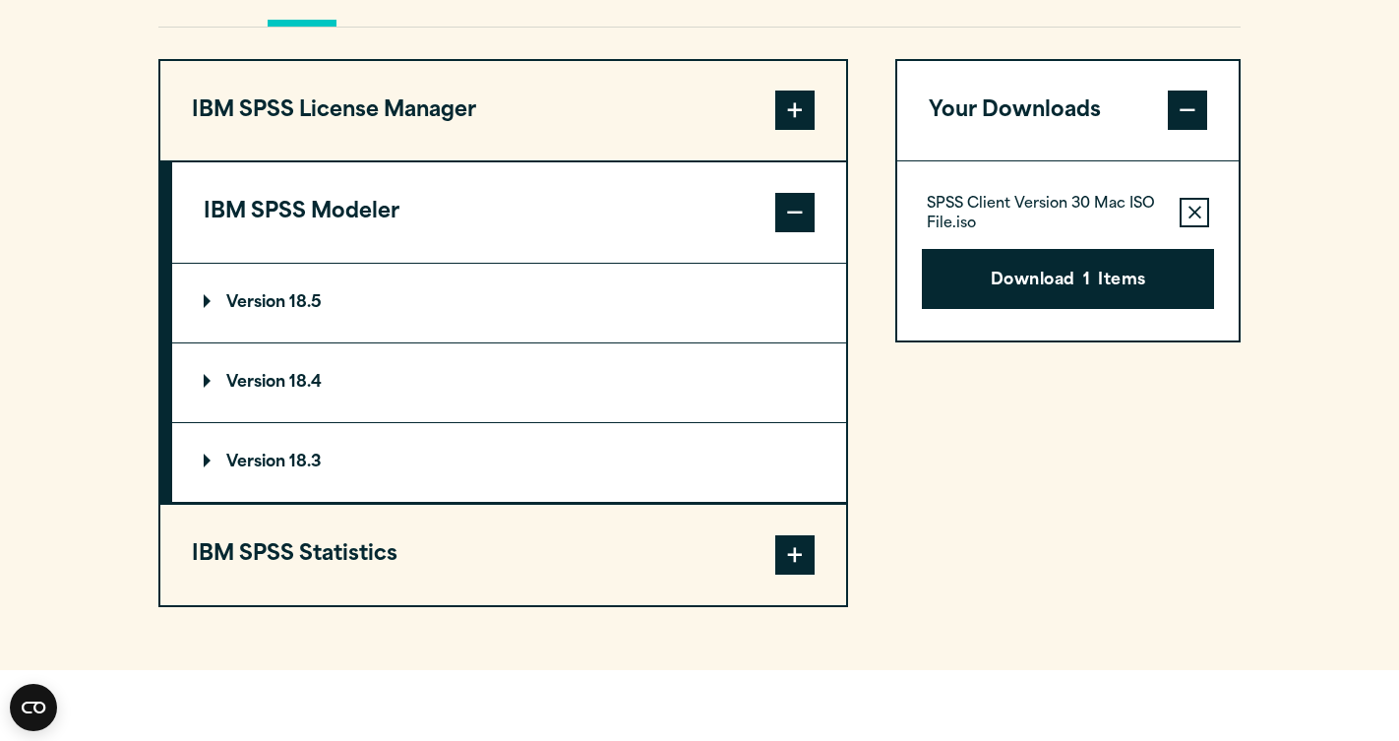
click at [382, 233] on button "IBM SPSS Modeler" at bounding box center [509, 212] width 674 height 100
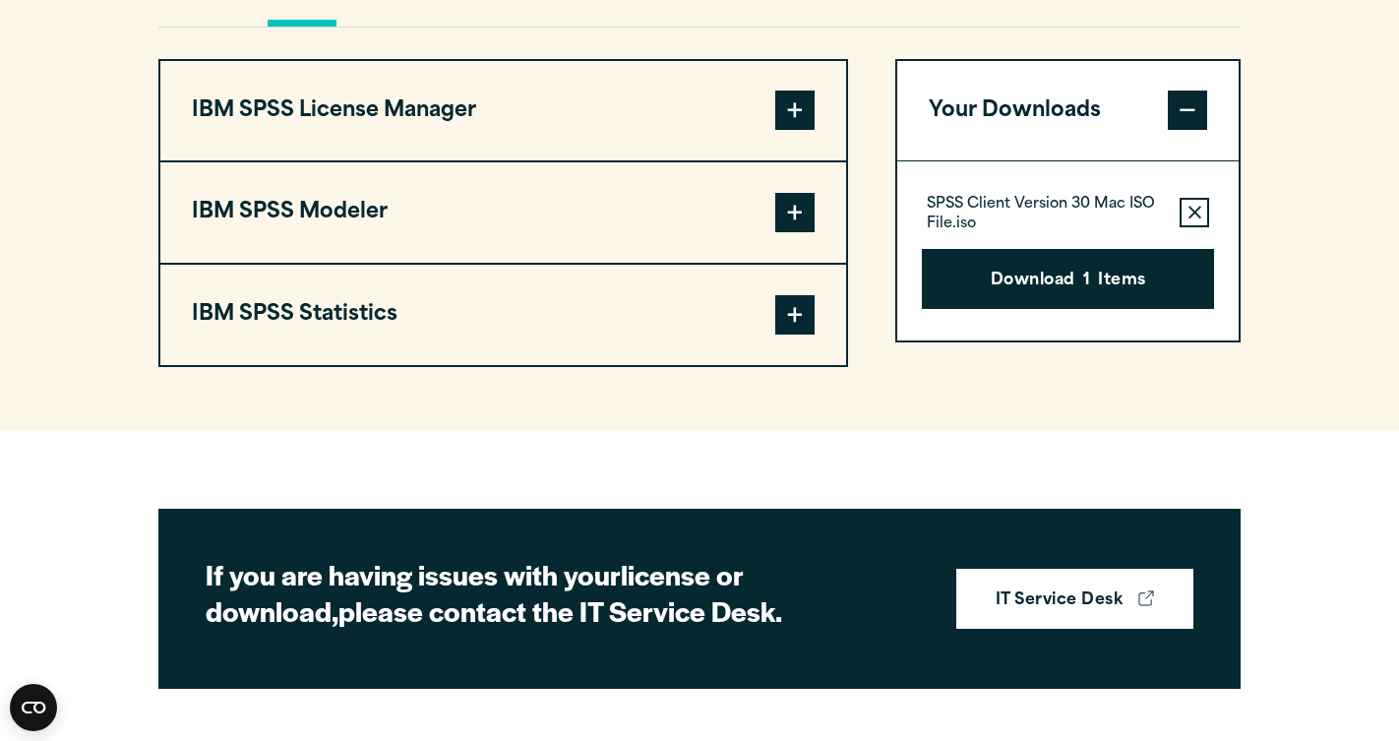
click at [376, 338] on button "IBM SPSS Statistics" at bounding box center [503, 315] width 686 height 100
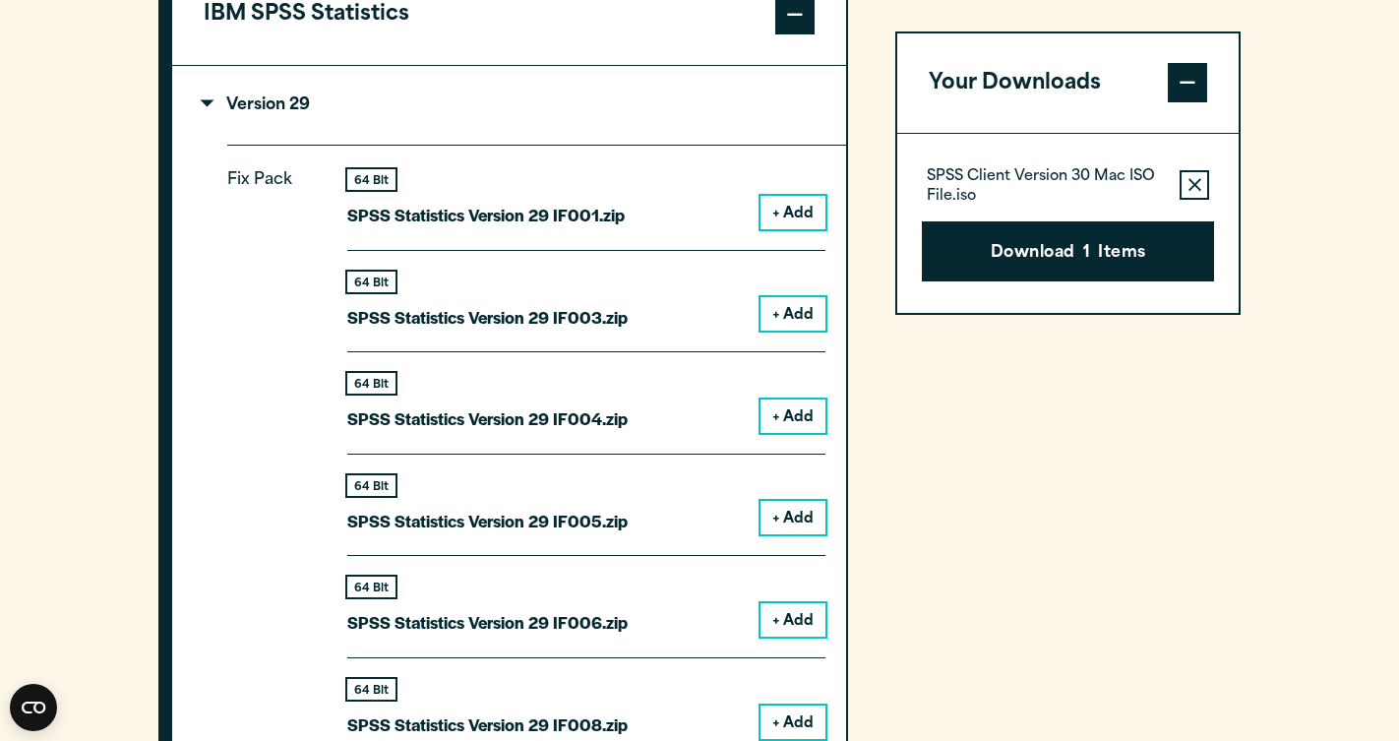
scroll to position [1806, 0]
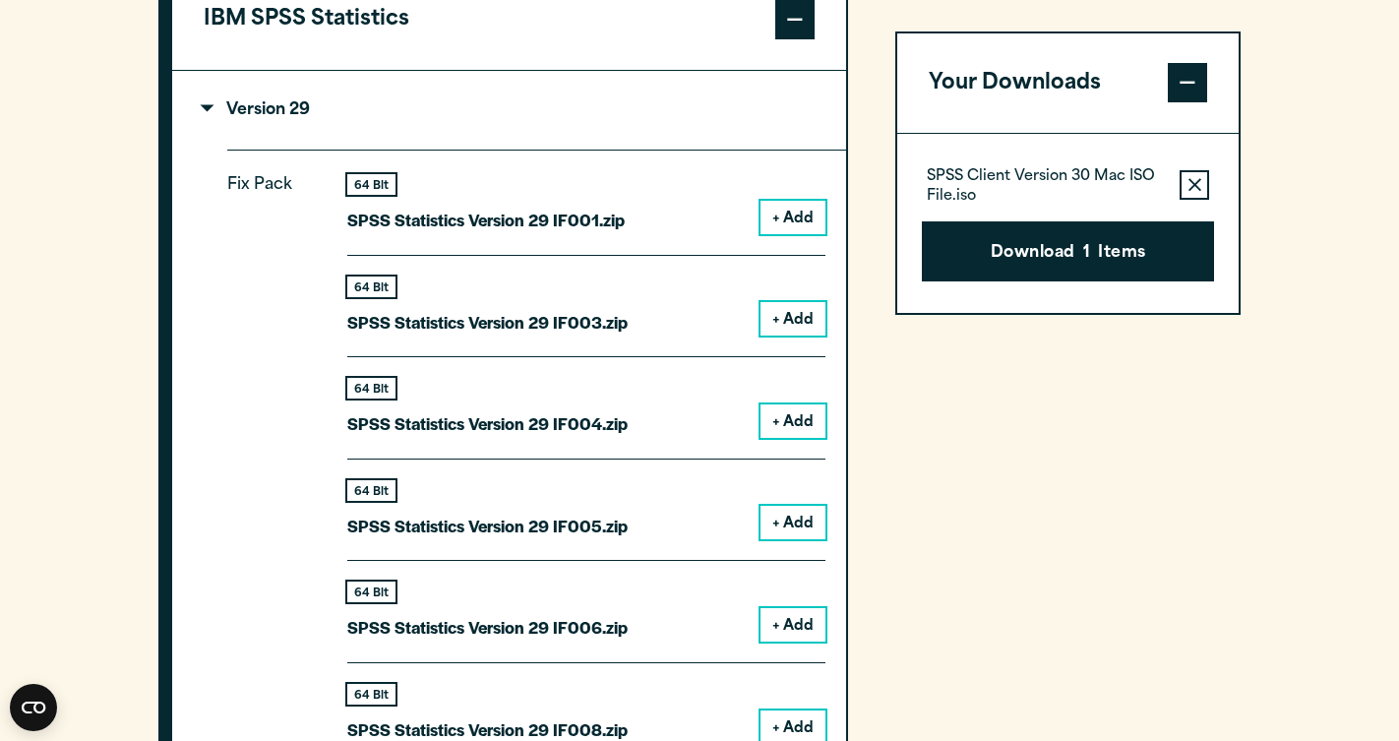
click at [782, 234] on button "+ Add" at bounding box center [793, 217] width 65 height 33
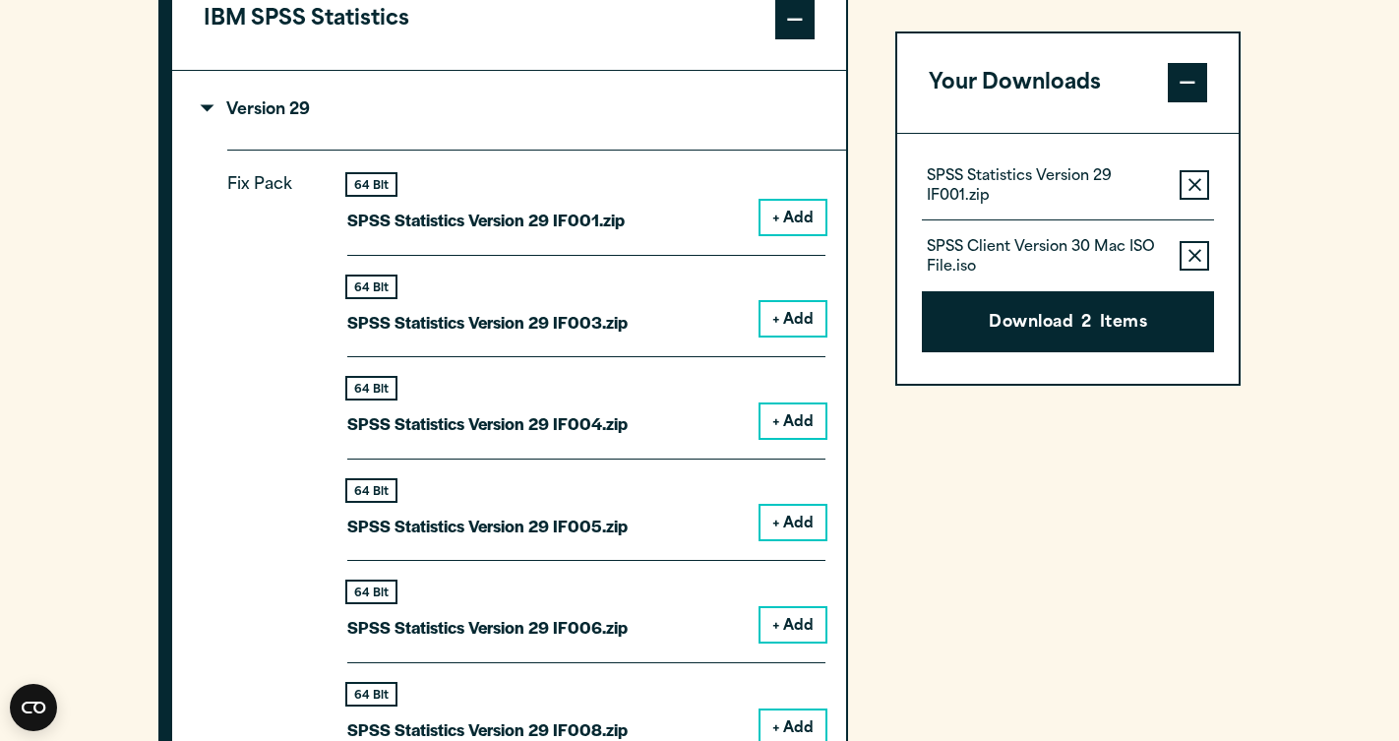
click at [1200, 263] on button "Remove this item from your software download list" at bounding box center [1195, 257] width 30 height 30
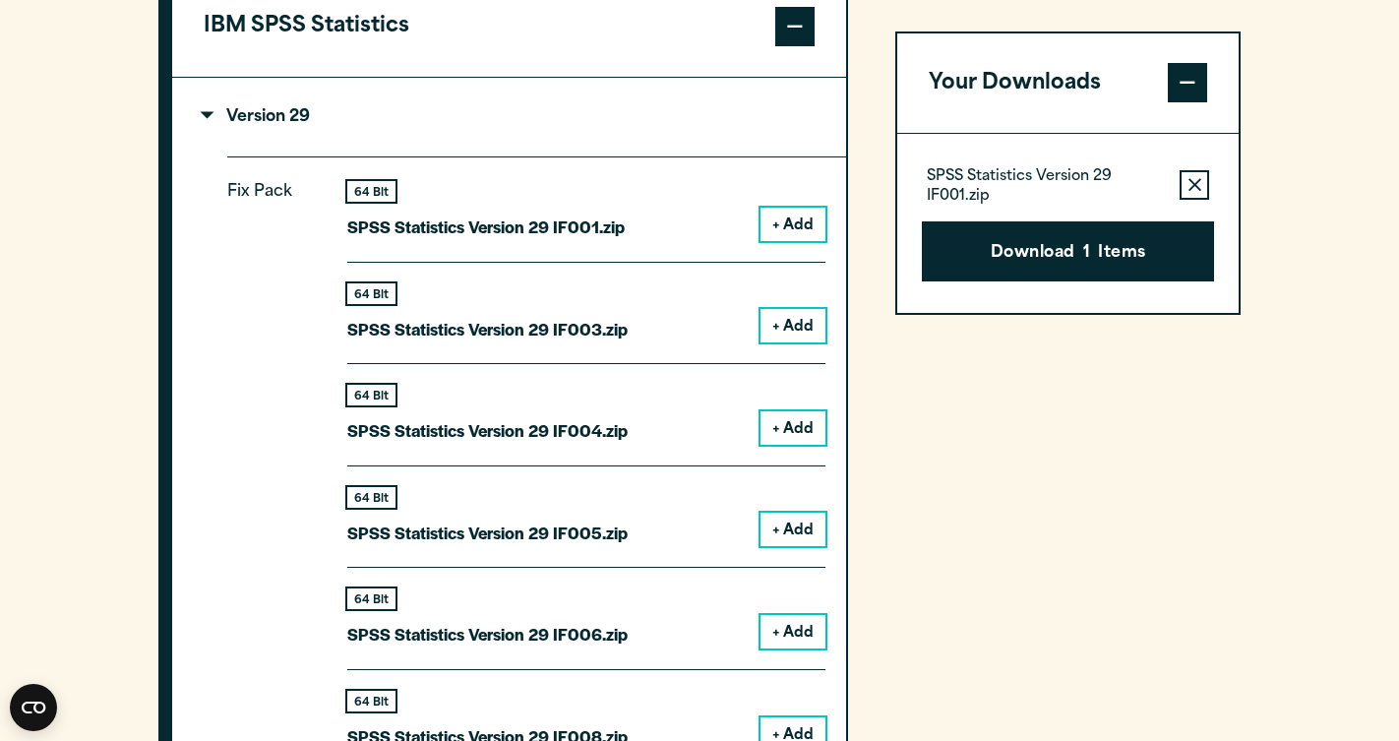
scroll to position [1797, 0]
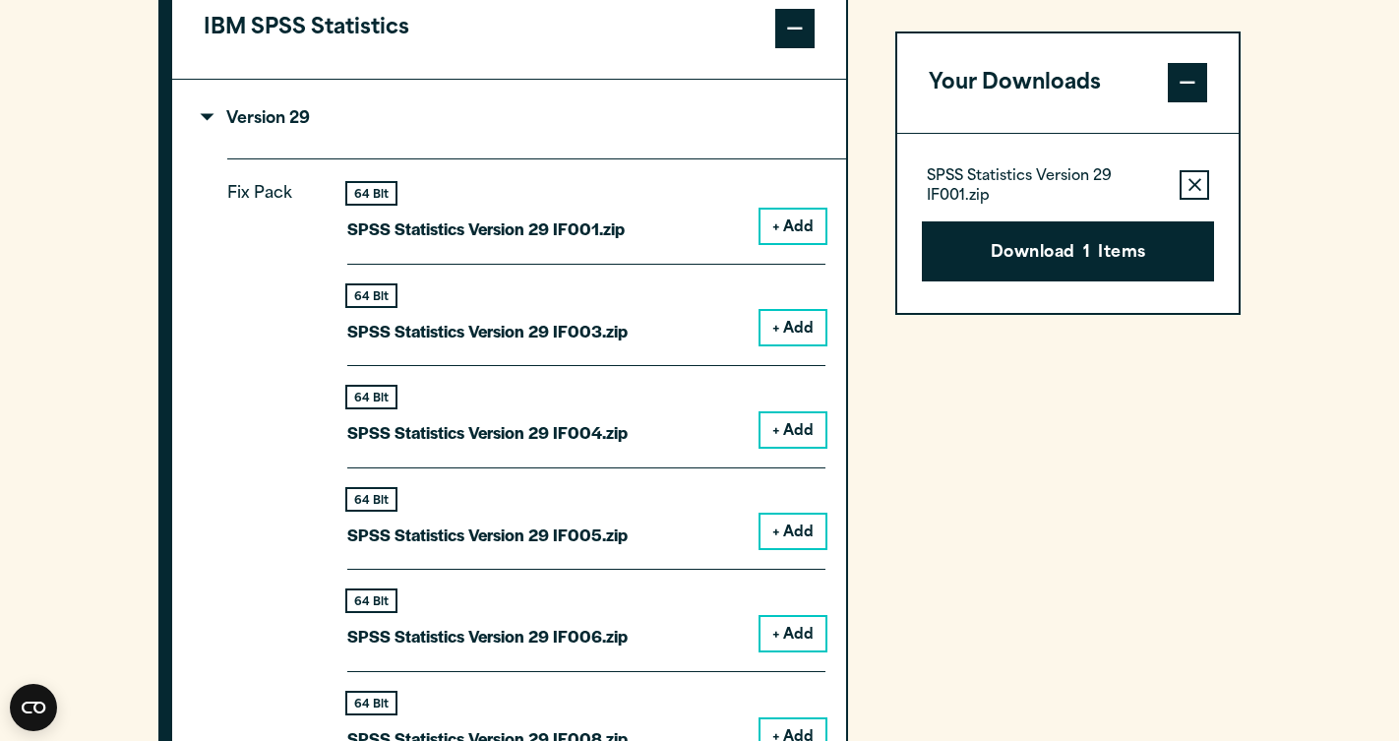
click at [1198, 177] on button "Remove this item from your software download list" at bounding box center [1195, 186] width 30 height 30
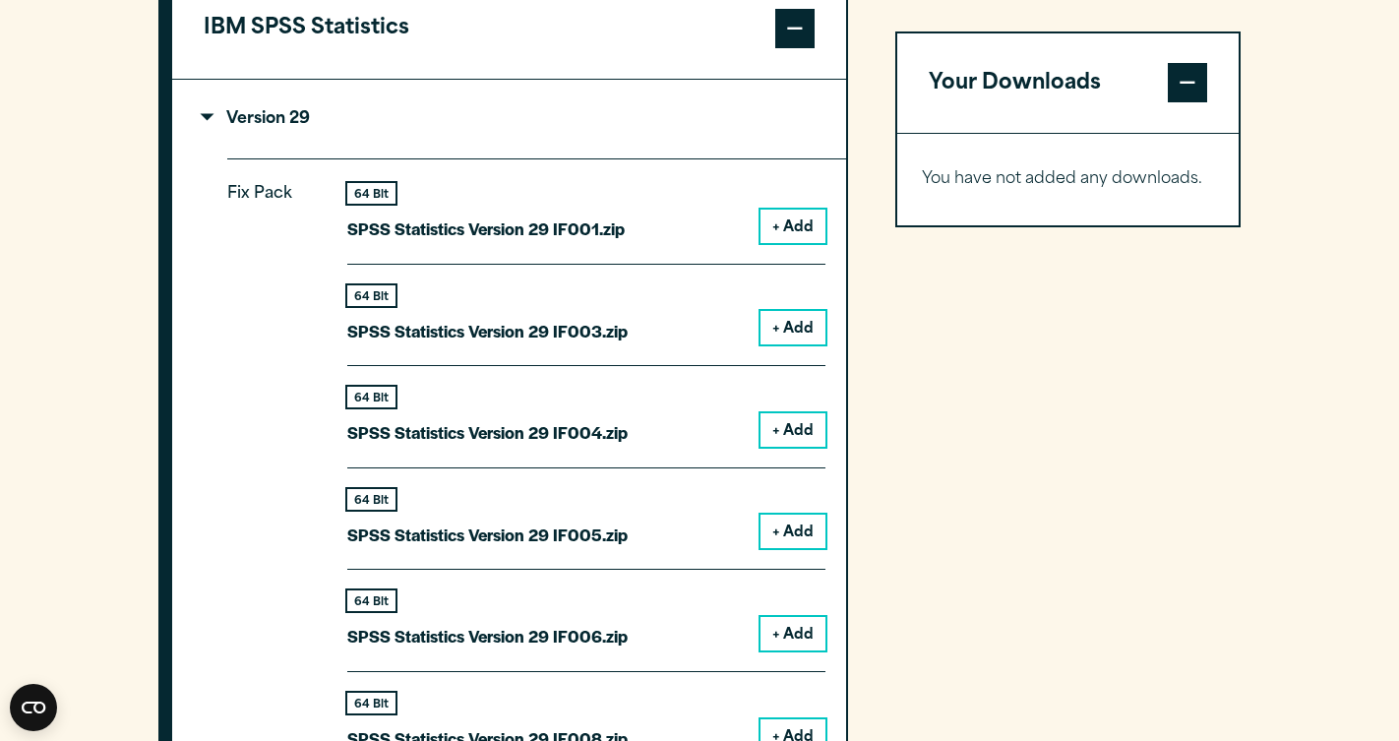
click at [800, 243] on button "+ Add" at bounding box center [793, 226] width 65 height 33
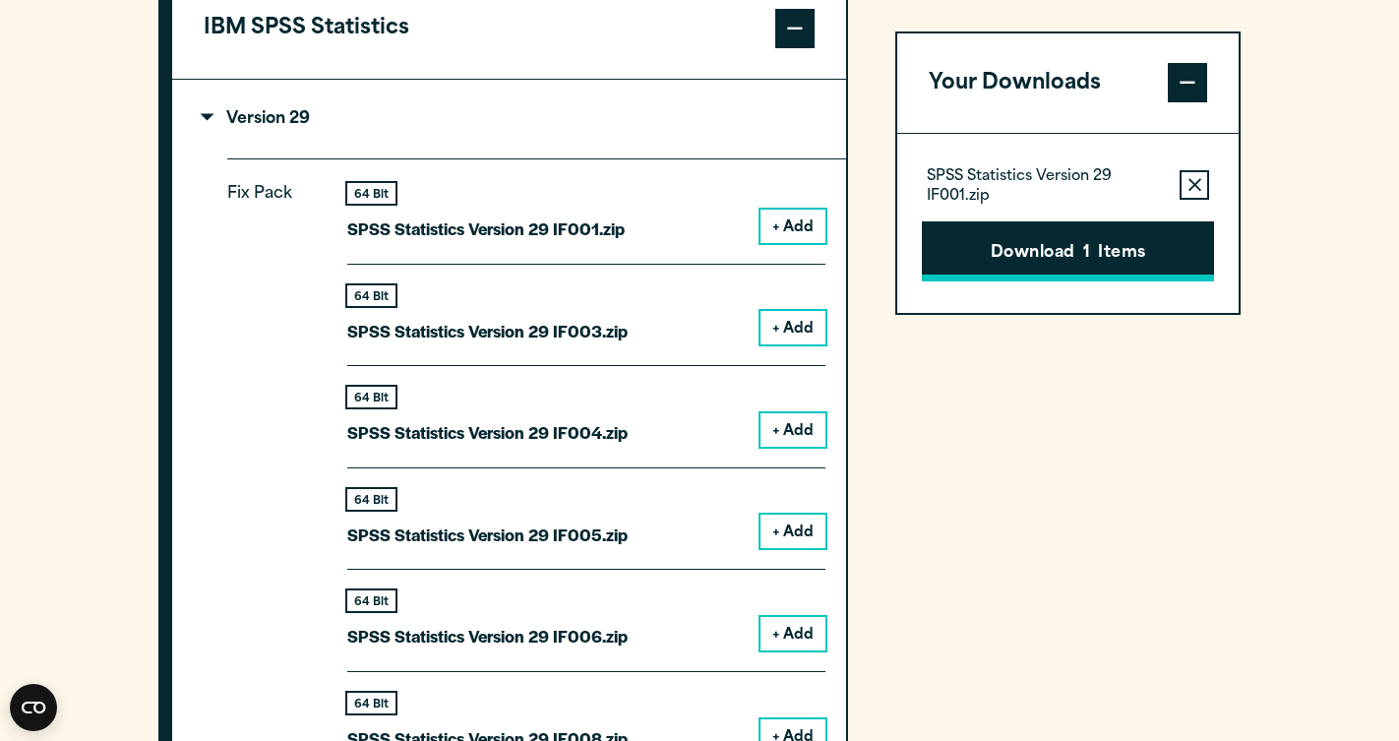
click at [1051, 226] on button "Download 1 Items" at bounding box center [1068, 251] width 292 height 61
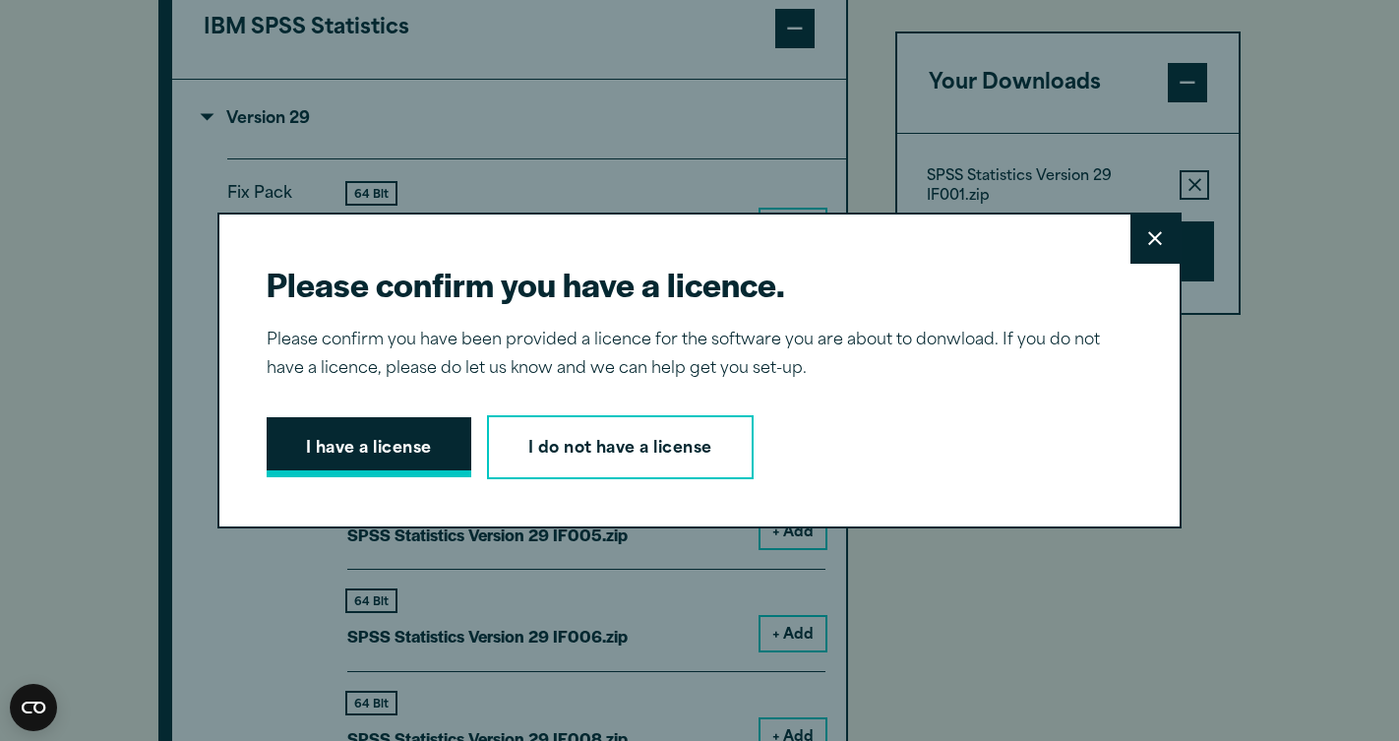
click at [380, 439] on button "I have a license" at bounding box center [369, 447] width 205 height 61
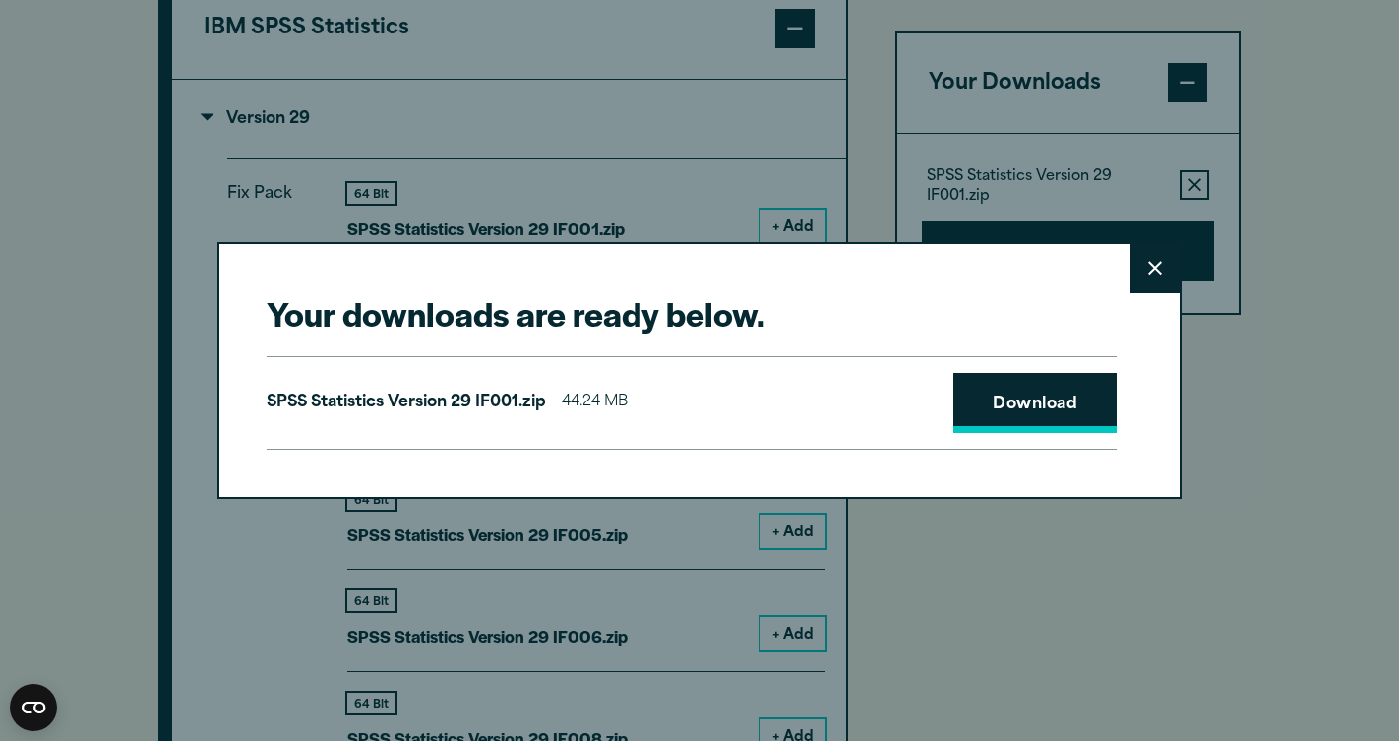
click at [978, 404] on link "Download" at bounding box center [1035, 403] width 163 height 61
click at [1152, 267] on icon at bounding box center [1155, 269] width 14 height 14
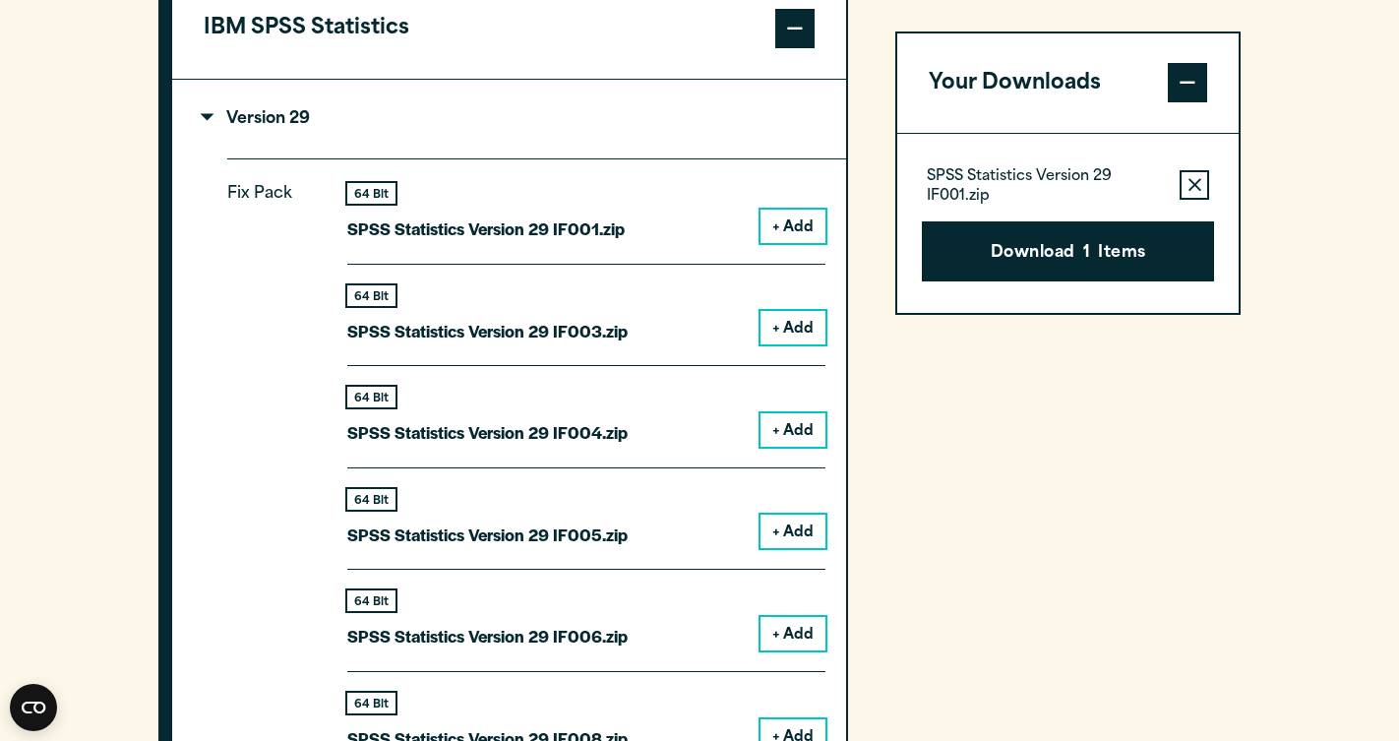
click at [1137, 701] on div "Your Downloads SPSS Statistics Version 29 IF001.zip Remove this item from your …" at bounding box center [1067, 547] width 345 height 1549
